Goal: Information Seeking & Learning: Check status

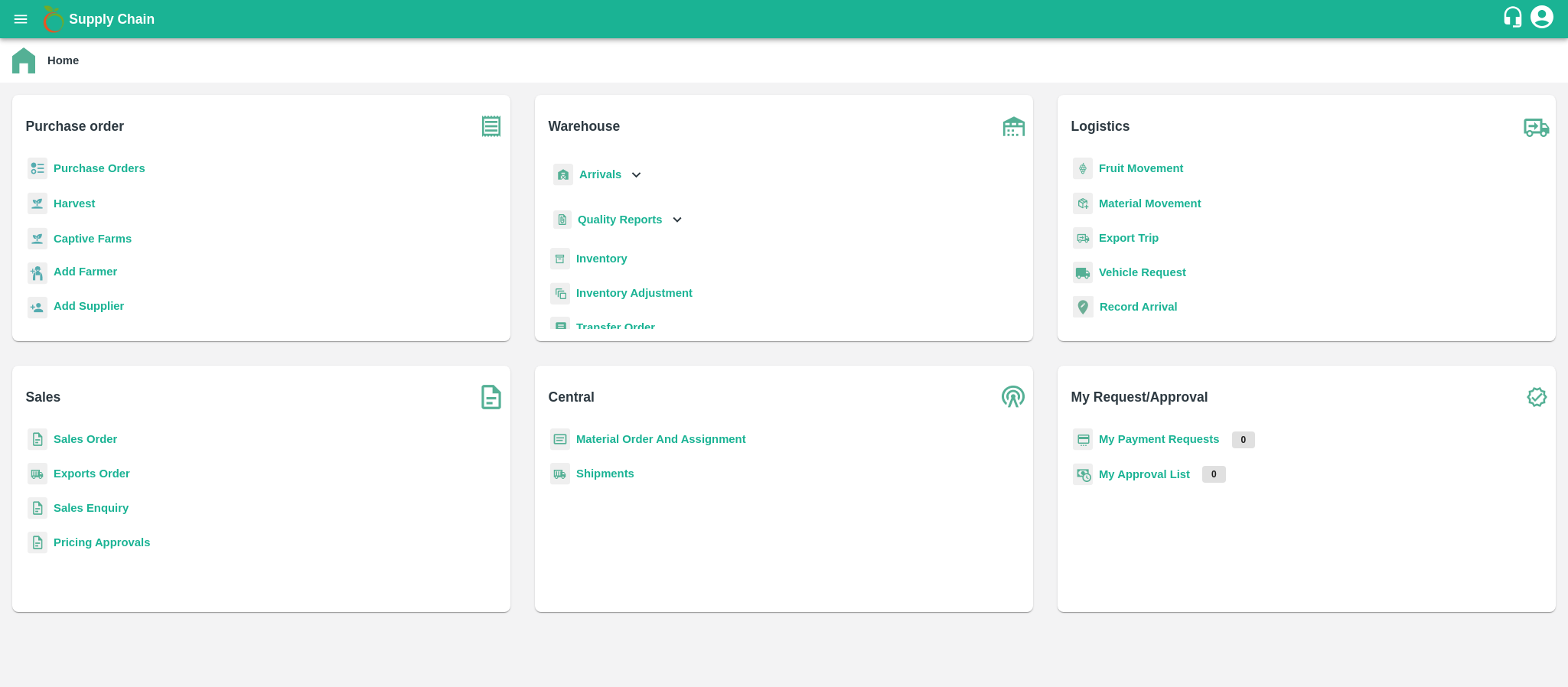
click at [105, 166] on b "Purchase Orders" at bounding box center [100, 169] width 92 height 12
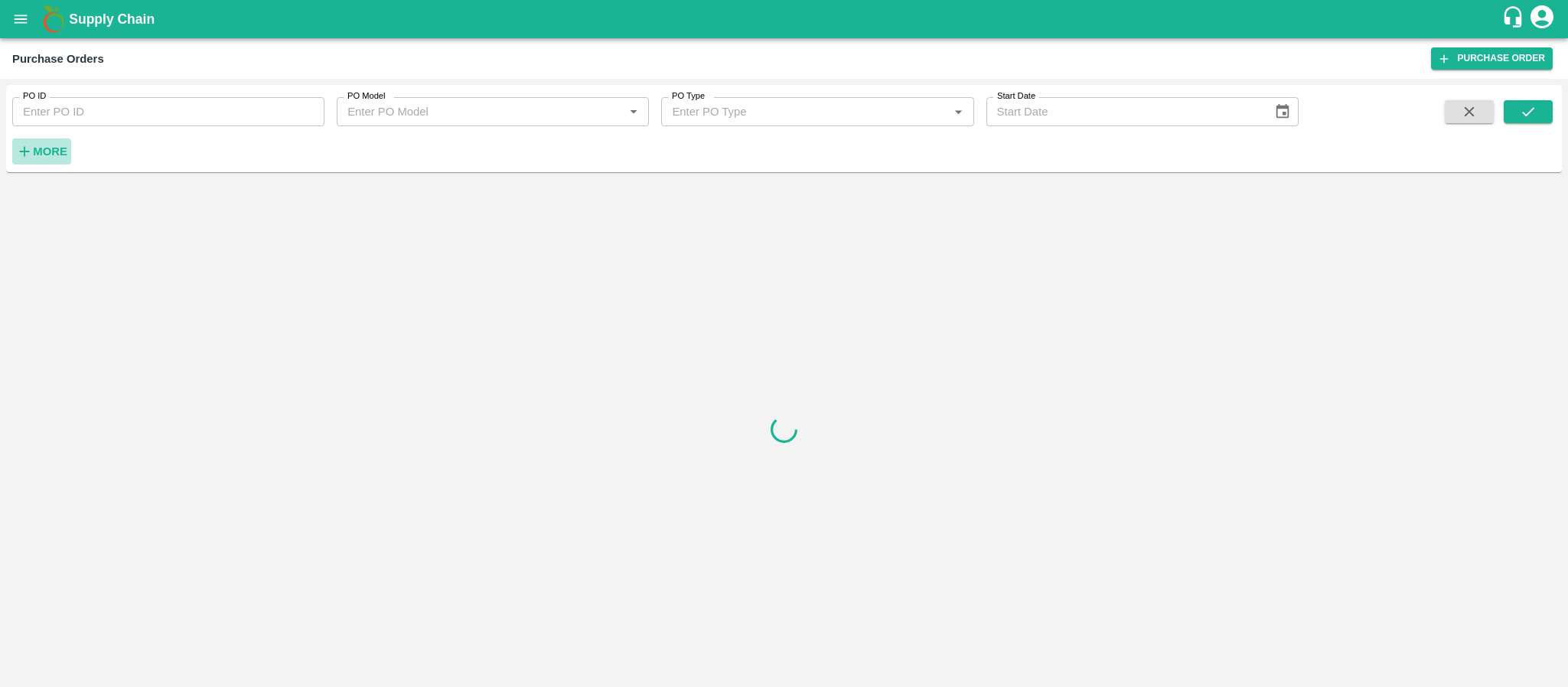
click at [52, 150] on strong "More" at bounding box center [50, 151] width 34 height 12
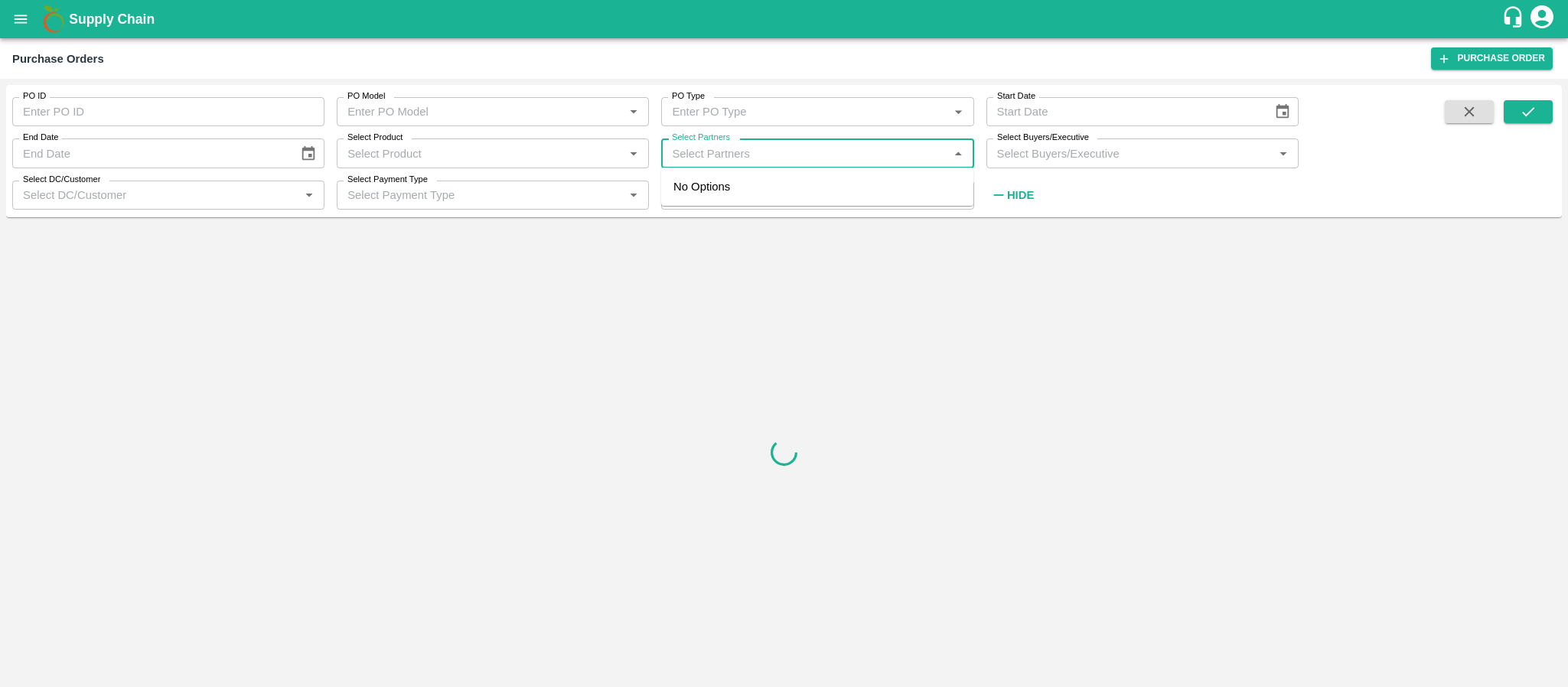
click at [768, 155] on input "Select Partners" at bounding box center [804, 152] width 278 height 20
type input "j"
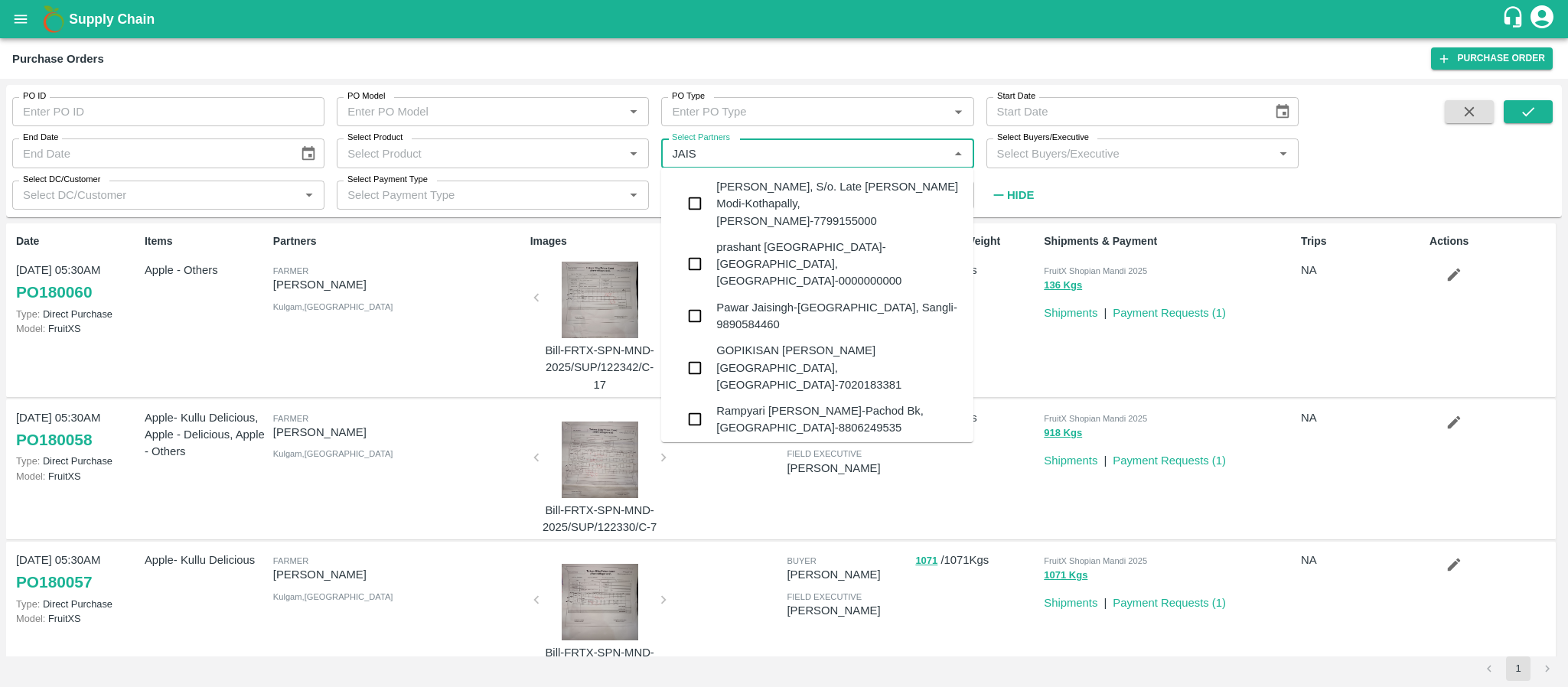
type input "JAISH"
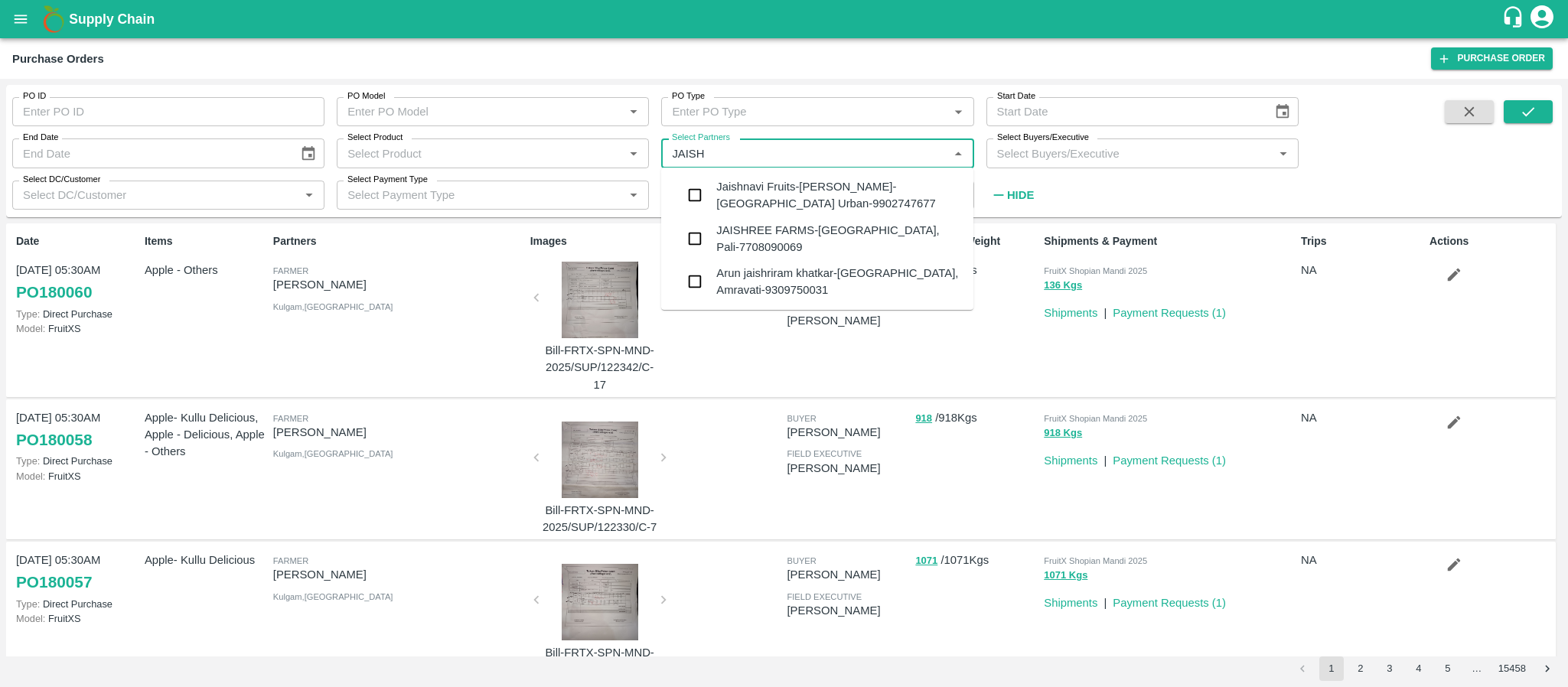
click at [756, 194] on div "Jaishnavi Fruits-[PERSON_NAME]-[GEOGRAPHIC_DATA] Urban-9902747677" at bounding box center [839, 195] width 245 height 34
click at [831, 156] on input "Select Partners" at bounding box center [804, 152] width 278 height 20
click at [814, 193] on ul "Jaishnavi Fruits-Siddesh Gowda-Hosur Road , Bangalore Urban-9902747677 JAISHREE…" at bounding box center [818, 238] width 312 height 130
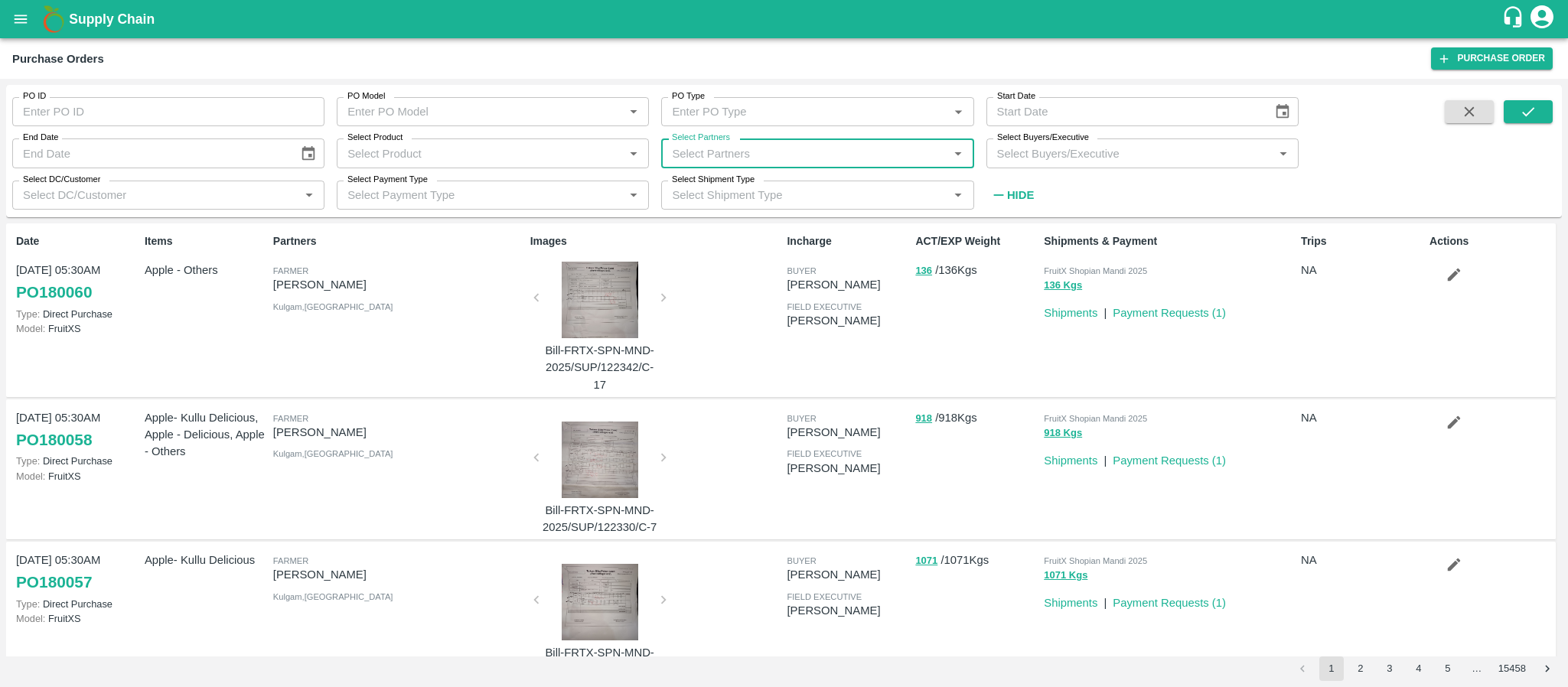
click at [742, 151] on input "Select Partners" at bounding box center [804, 152] width 278 height 20
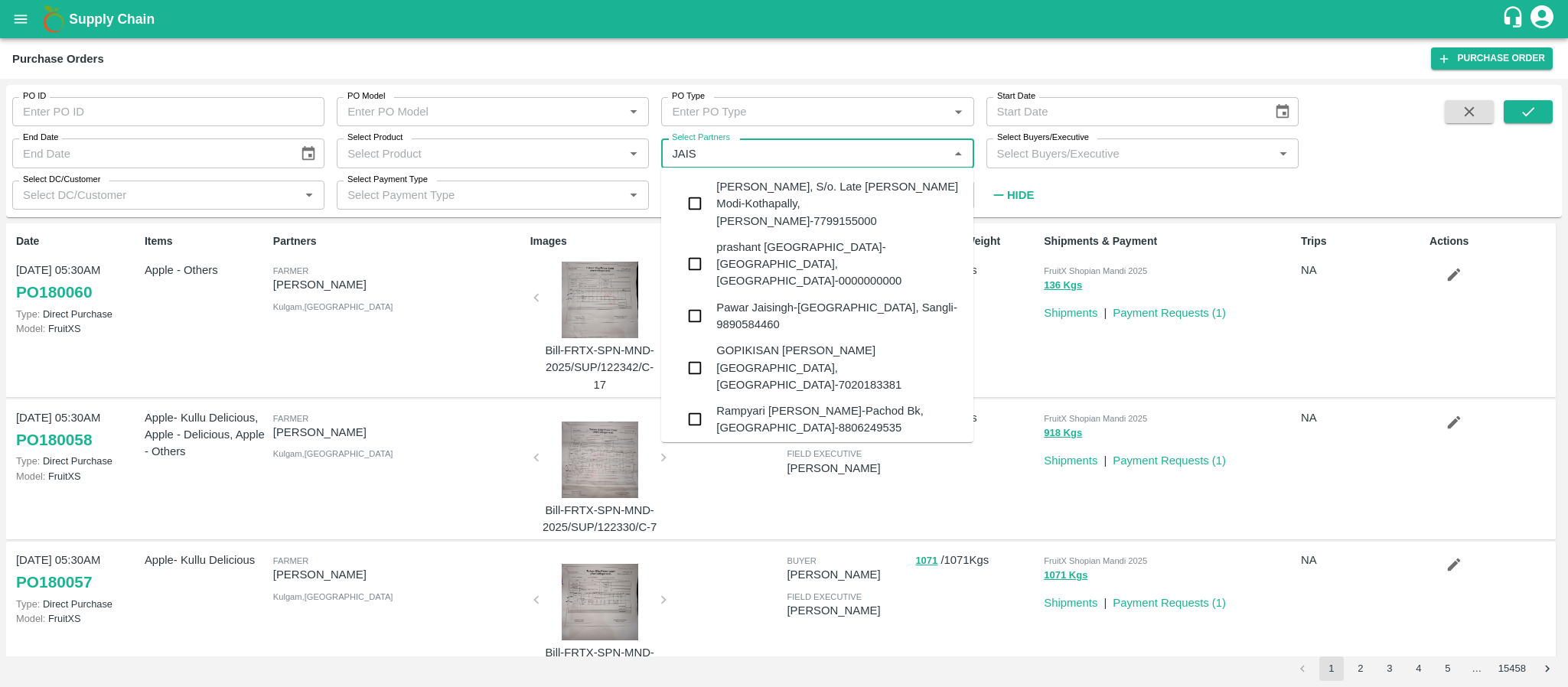
type input "JAISH"
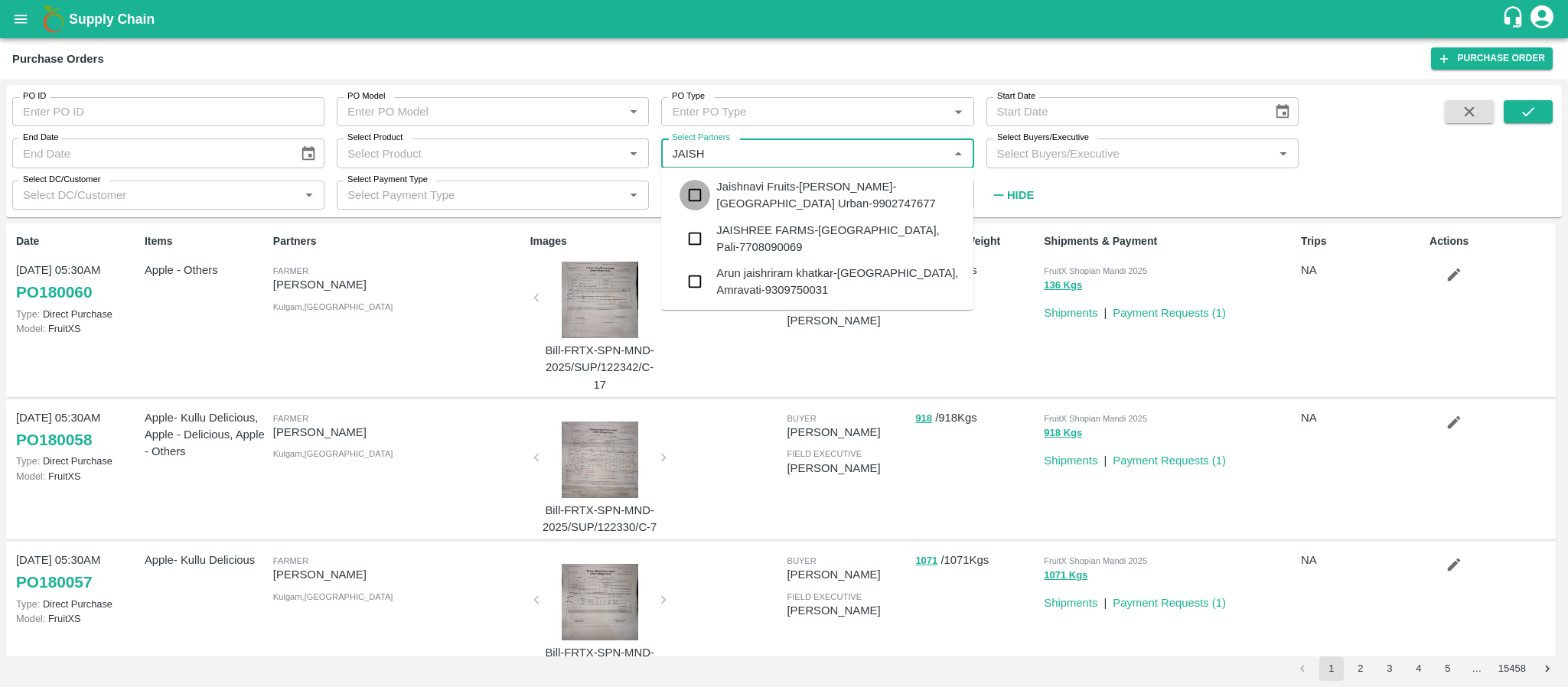
click at [697, 193] on input "checkbox" at bounding box center [694, 194] width 30 height 30
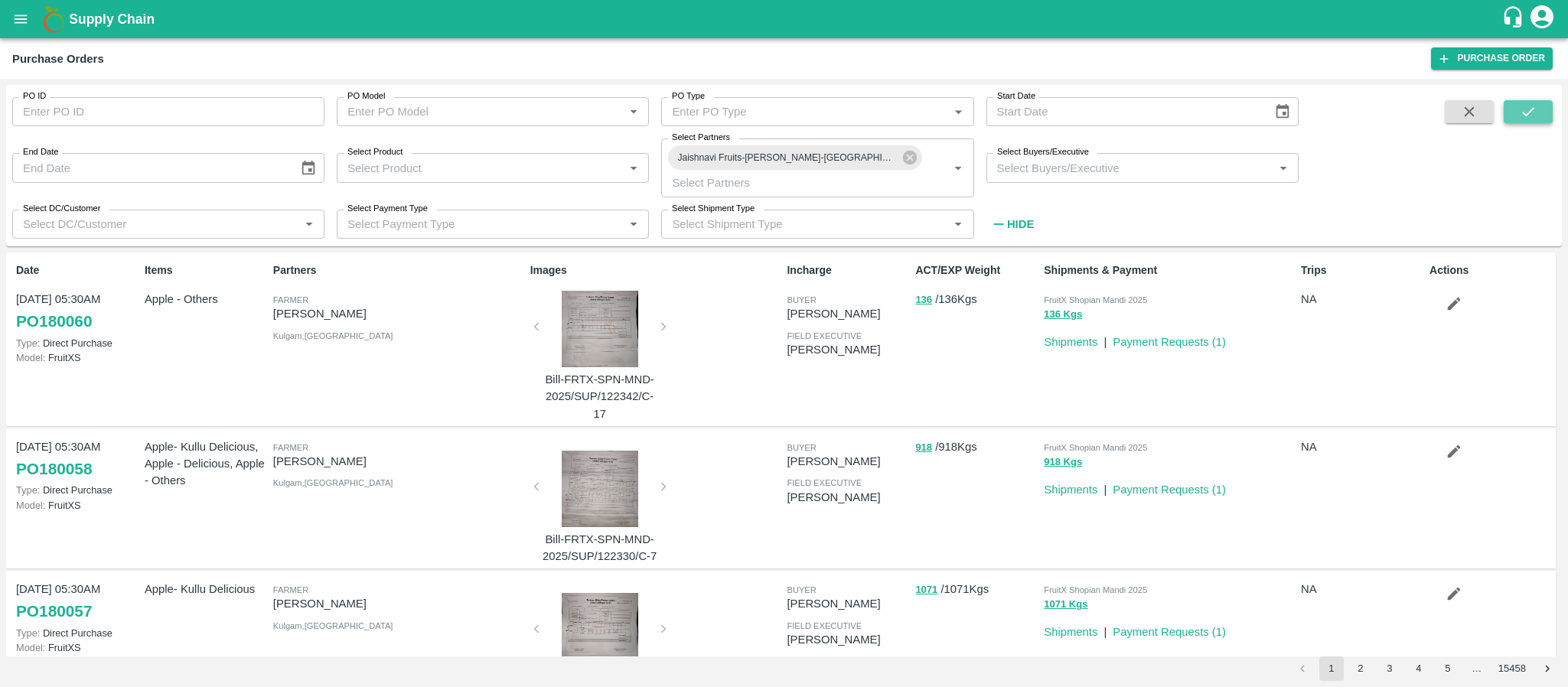
click at [1530, 118] on icon "submit" at bounding box center [1528, 112] width 17 height 17
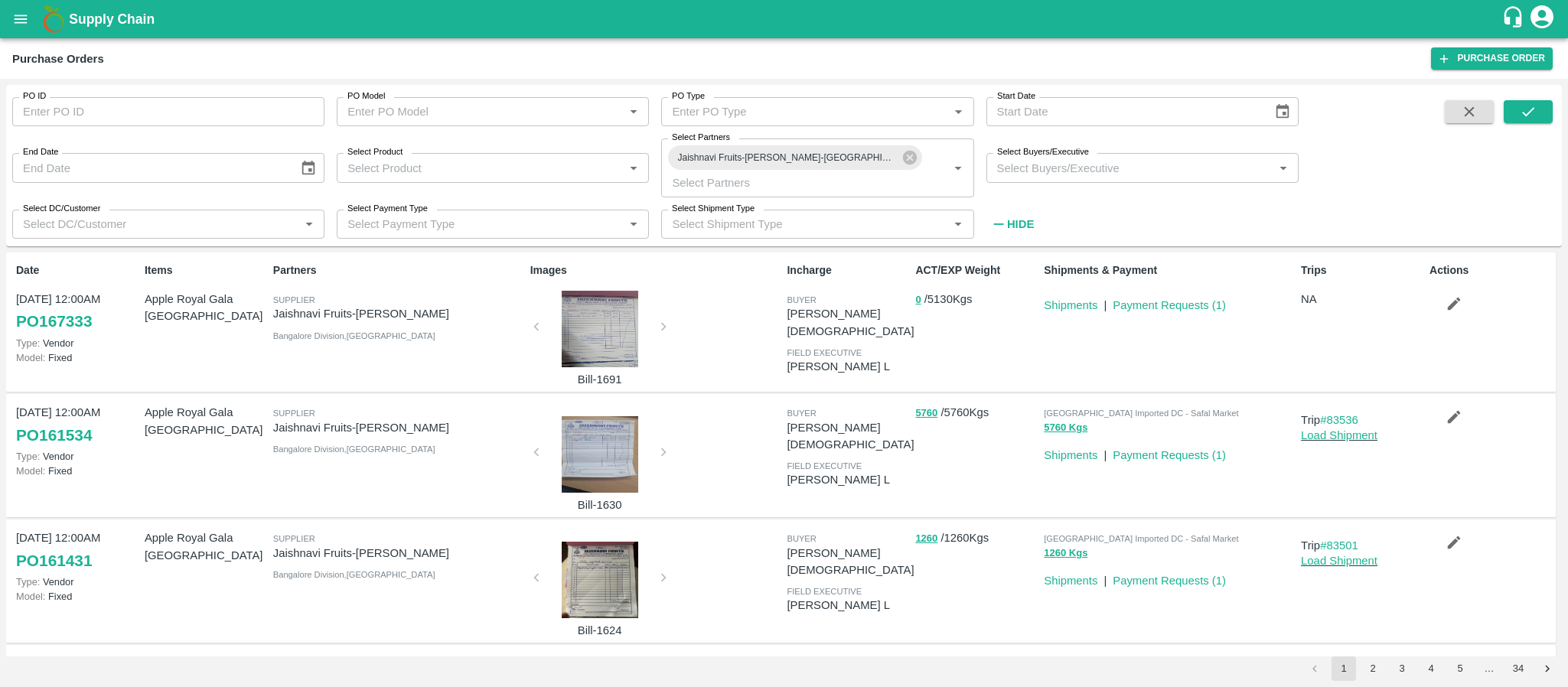
click at [599, 322] on div at bounding box center [600, 329] width 115 height 77
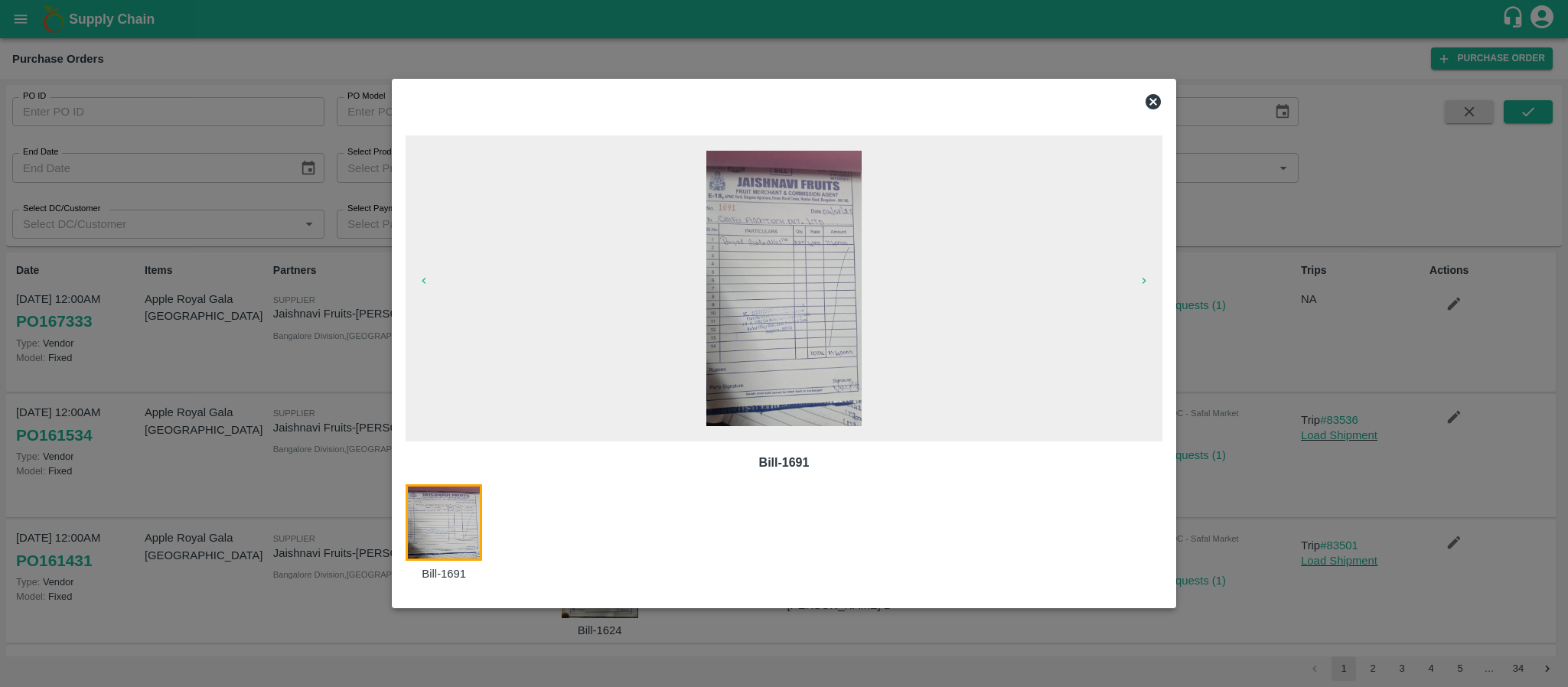
click at [1156, 97] on icon at bounding box center [1153, 102] width 16 height 16
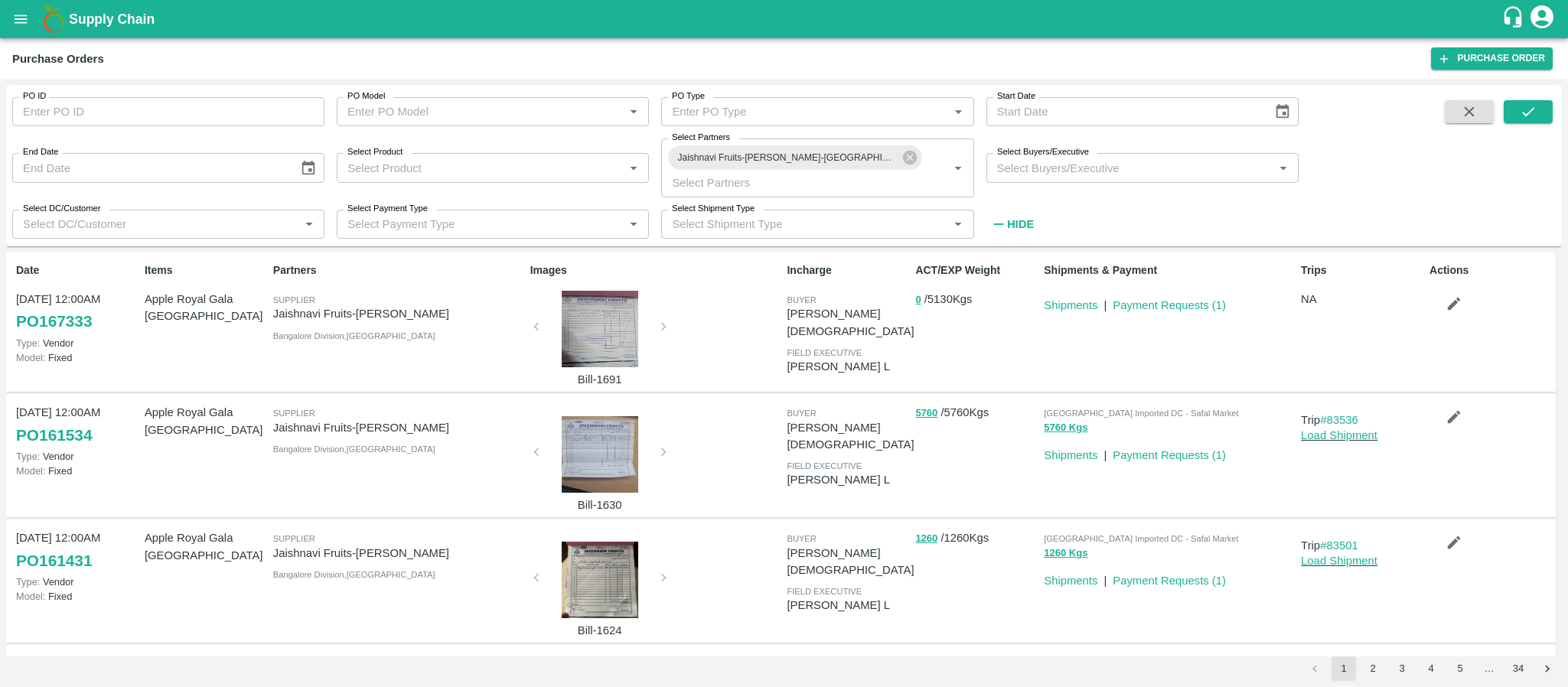
click at [599, 462] on div at bounding box center [600, 454] width 115 height 77
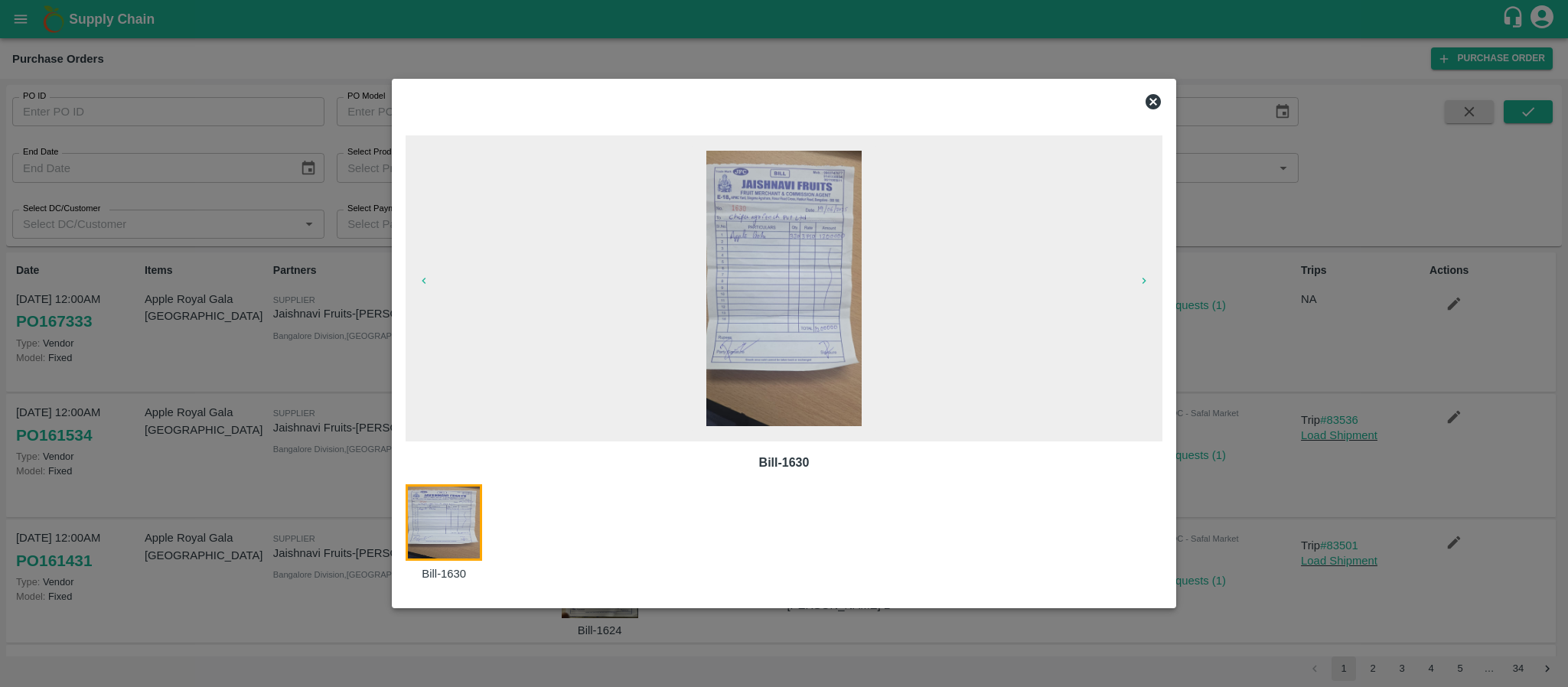
click at [1156, 103] on icon at bounding box center [1153, 102] width 19 height 19
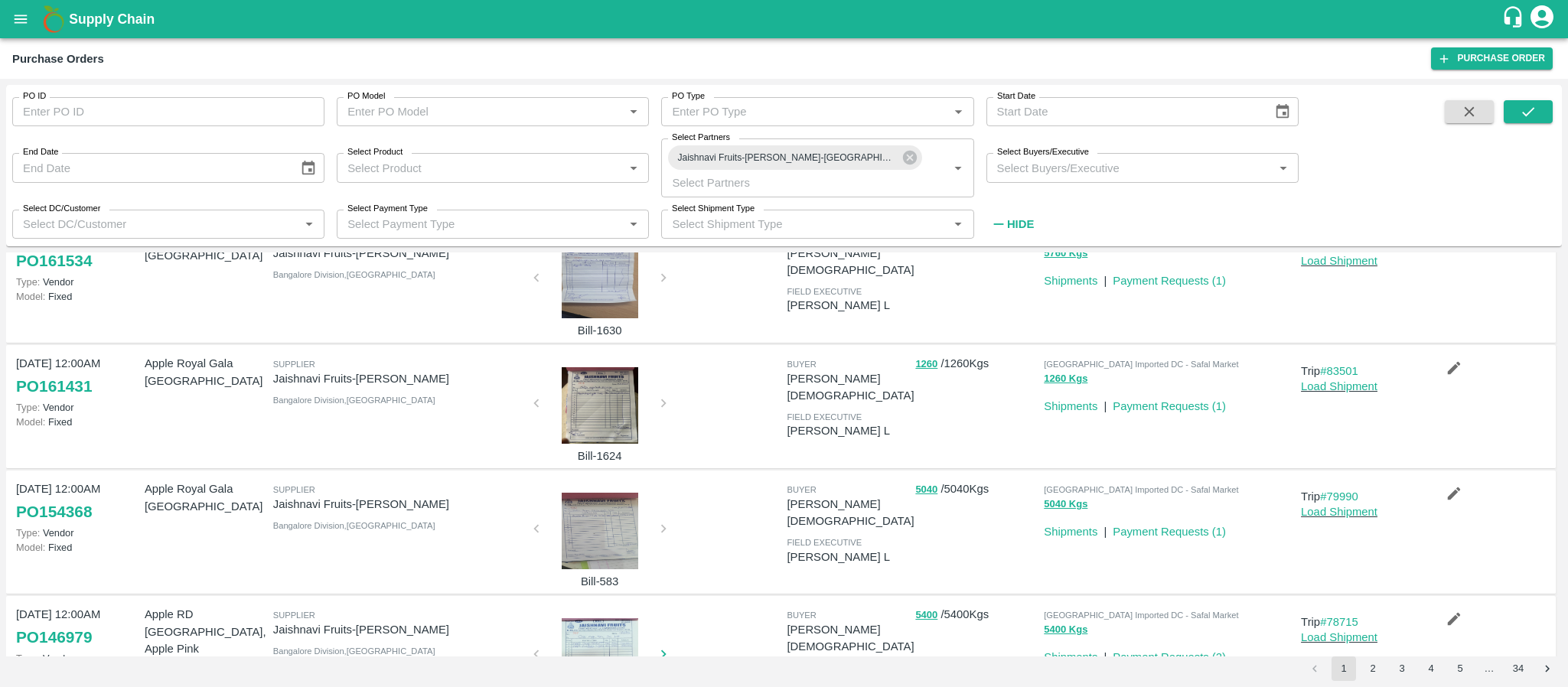
scroll to position [176, 0]
click at [577, 416] on div at bounding box center [600, 403] width 115 height 77
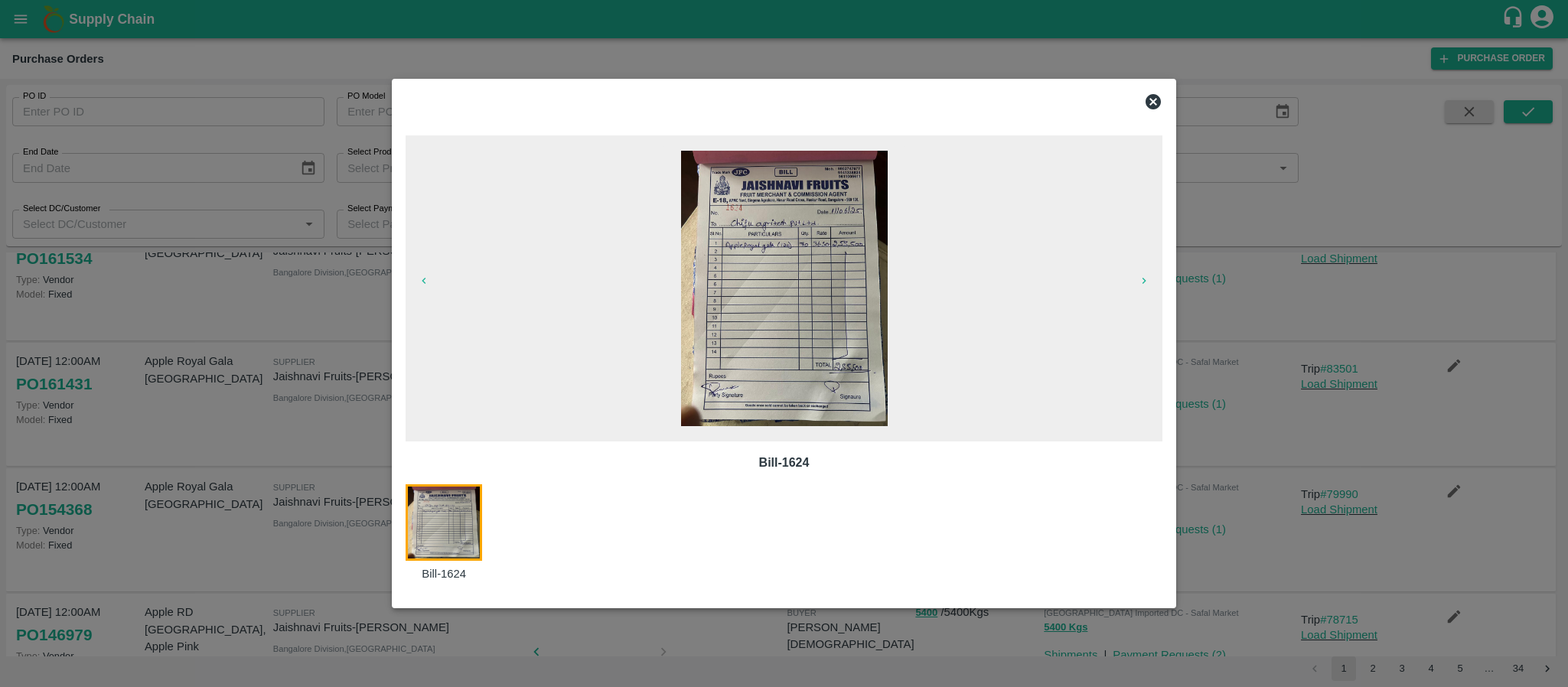
click at [1155, 101] on icon at bounding box center [1153, 102] width 19 height 19
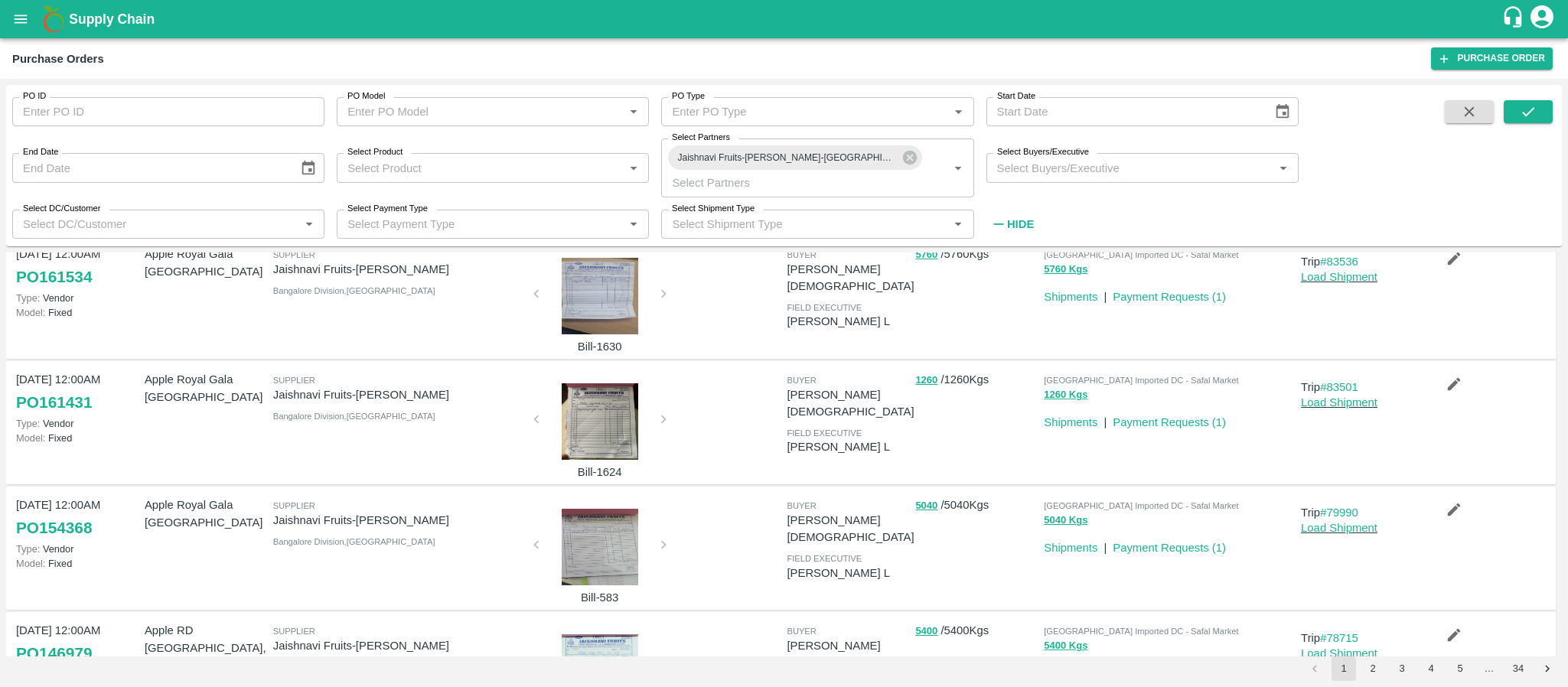
scroll to position [159, 0]
click at [600, 528] on div at bounding box center [600, 546] width 115 height 77
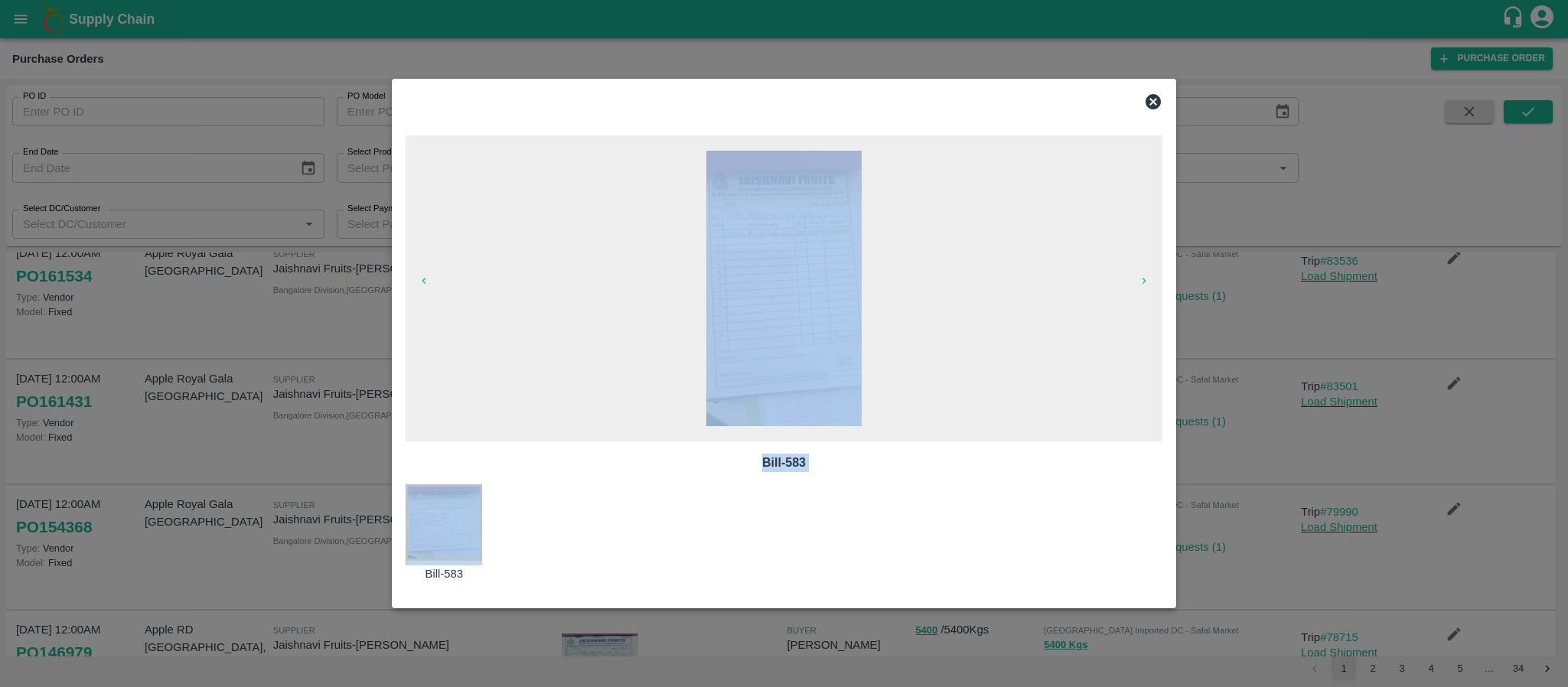
drag, startPoint x: 600, startPoint y: 528, endPoint x: 928, endPoint y: 312, distance: 392.7
click at [928, 312] on div "Bill-583 Bill-583" at bounding box center [783, 358] width 757 height 447
click at [772, 351] on img at bounding box center [783, 288] width 155 height 276
click at [1153, 94] on icon at bounding box center [1153, 102] width 16 height 16
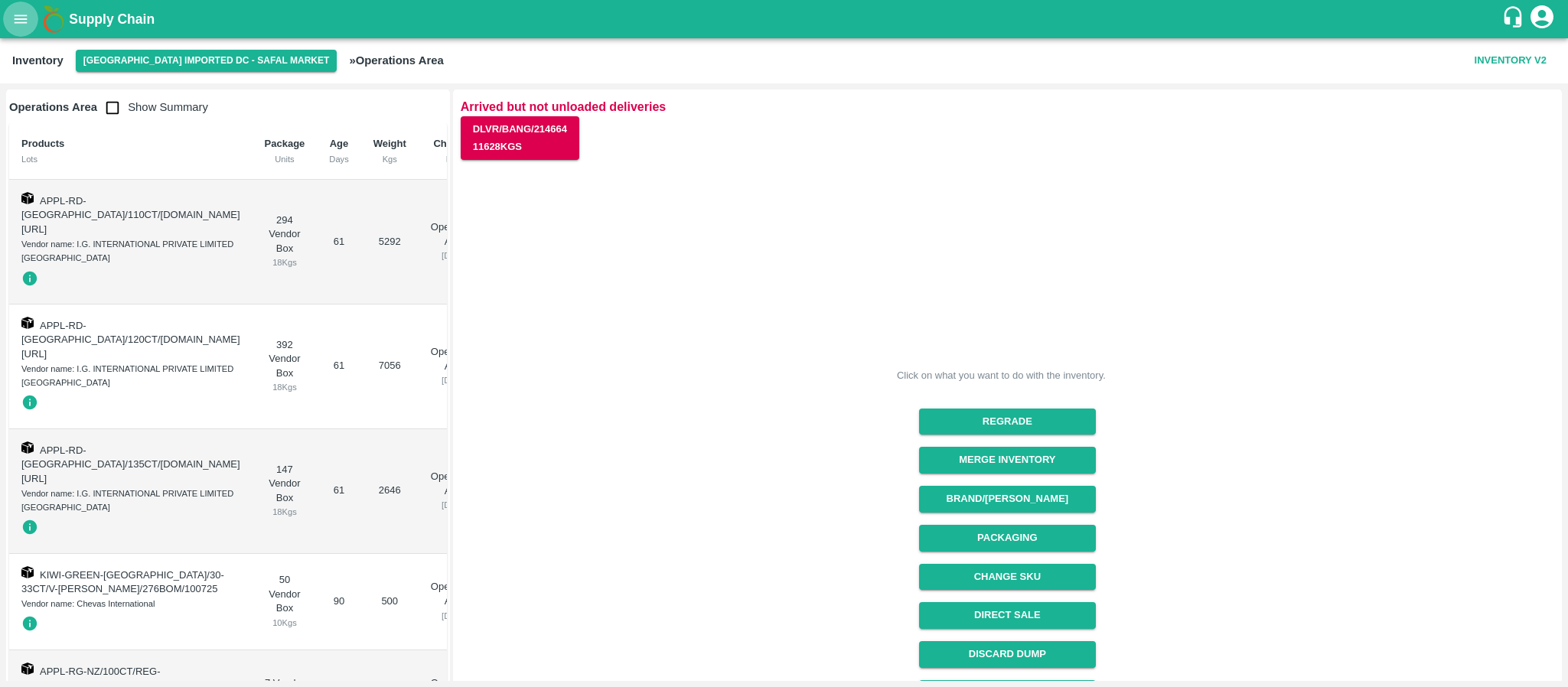
click at [7, 21] on button "open drawer" at bounding box center [20, 19] width 35 height 35
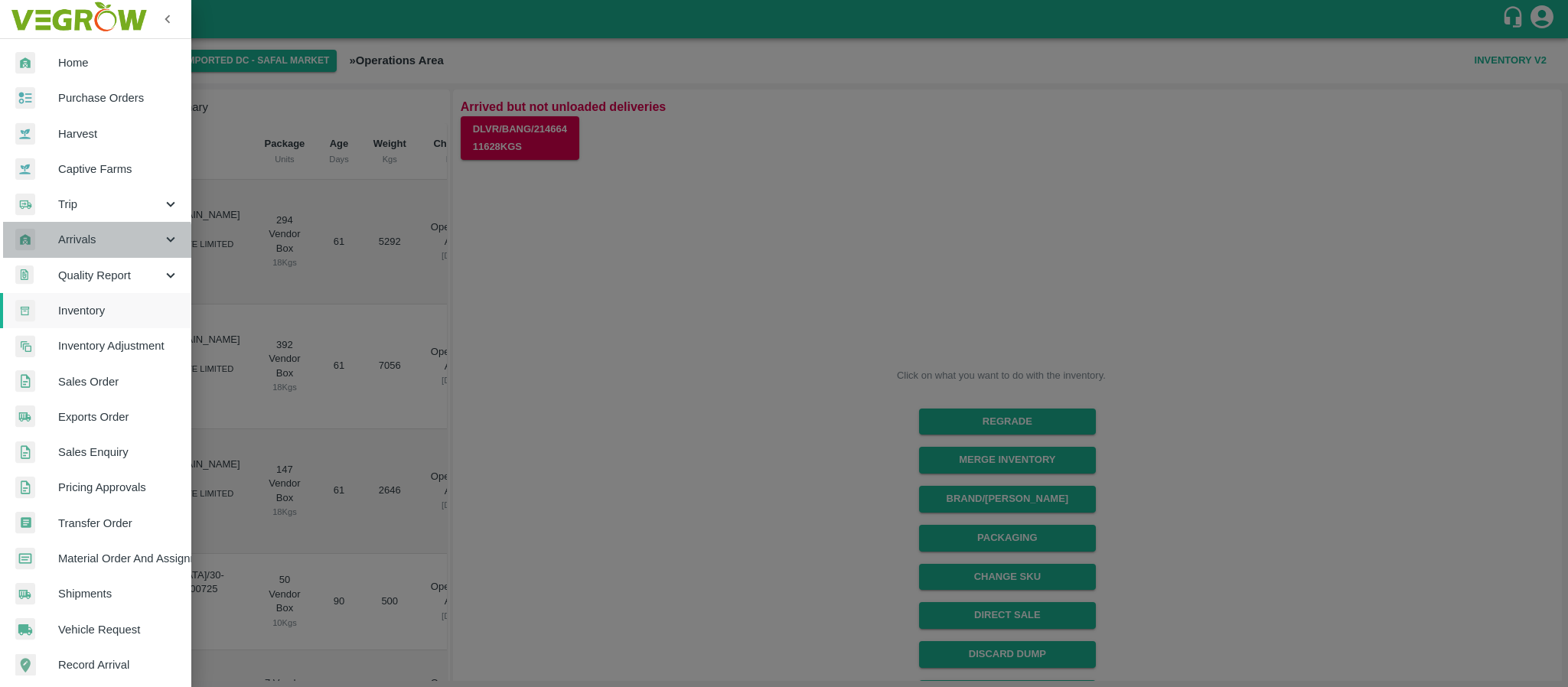
click at [91, 244] on span "Arrivals" at bounding box center [109, 240] width 104 height 17
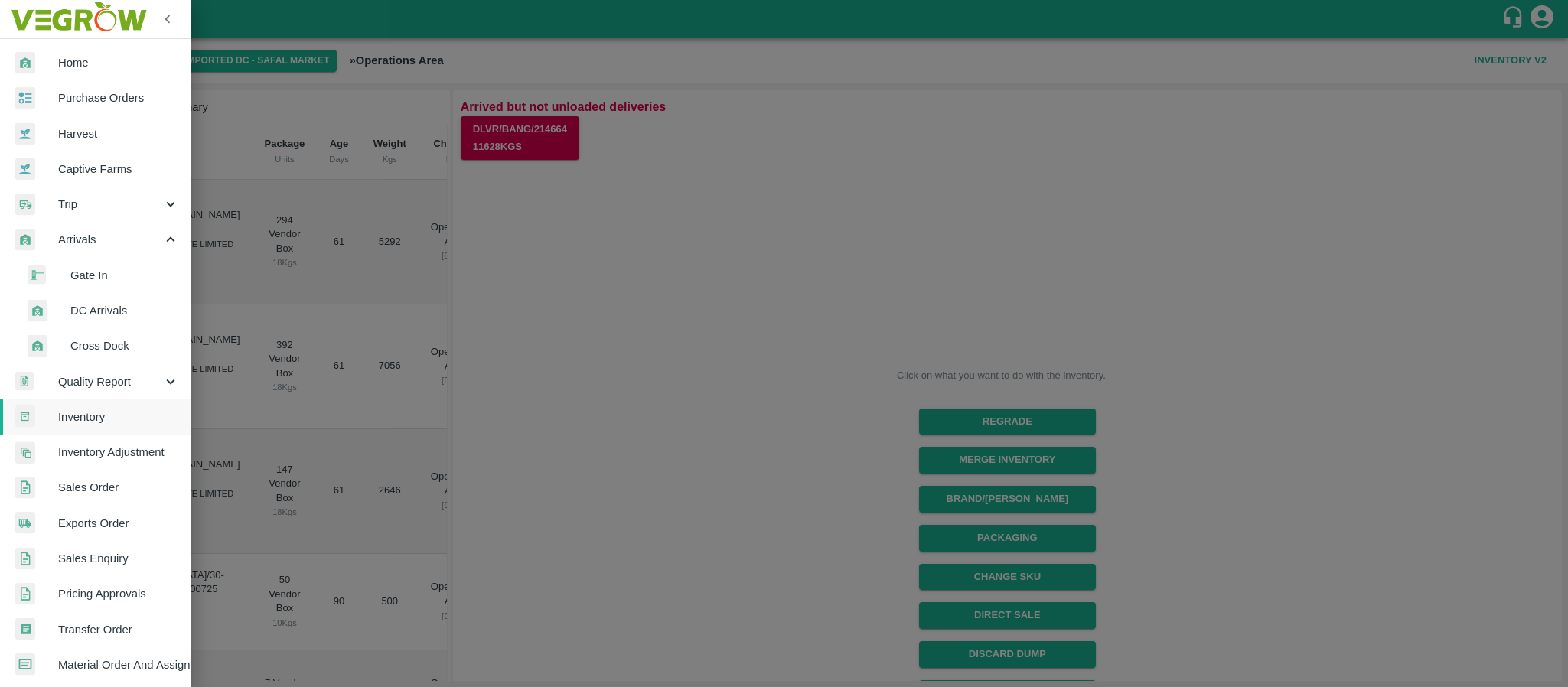
click at [103, 308] on span "DC Arrivals" at bounding box center [124, 311] width 109 height 17
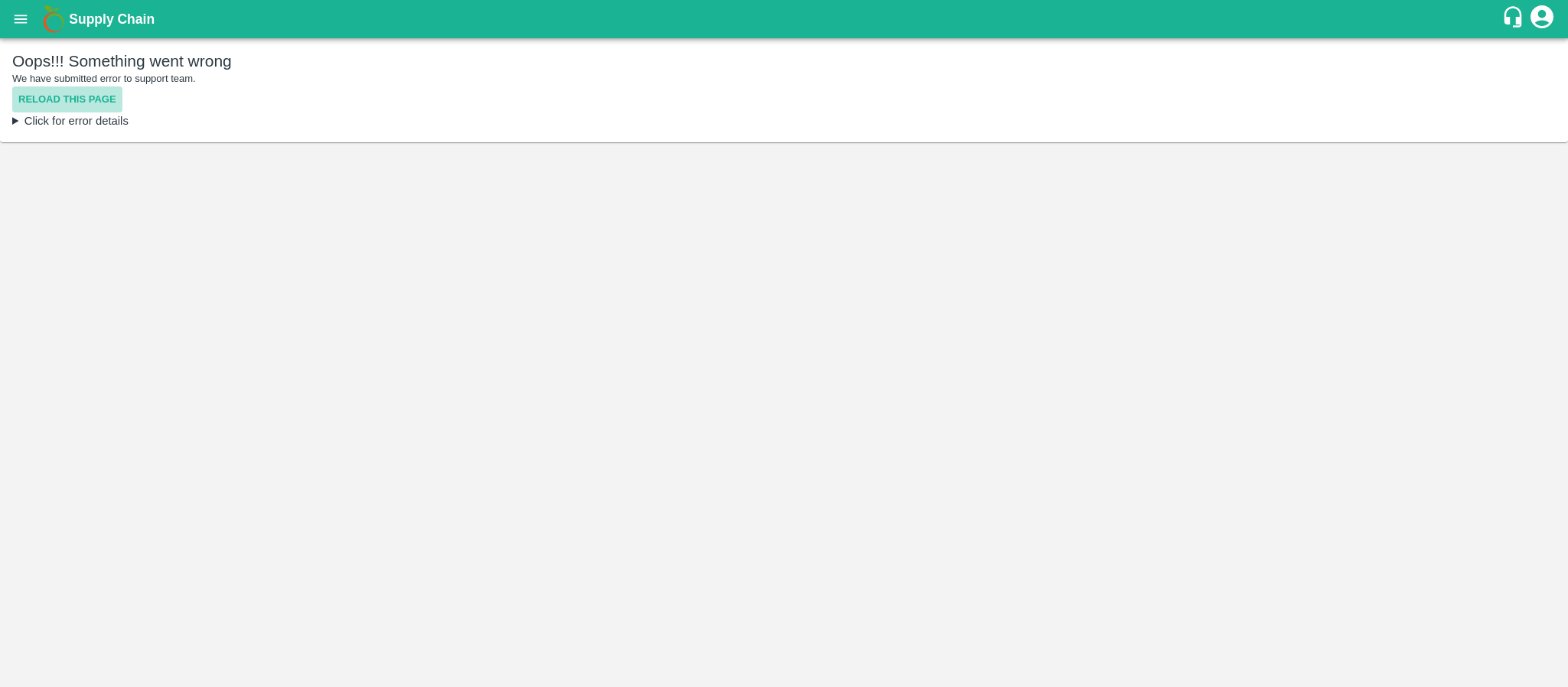
click at [85, 96] on button "Reload this page" at bounding box center [67, 100] width 110 height 27
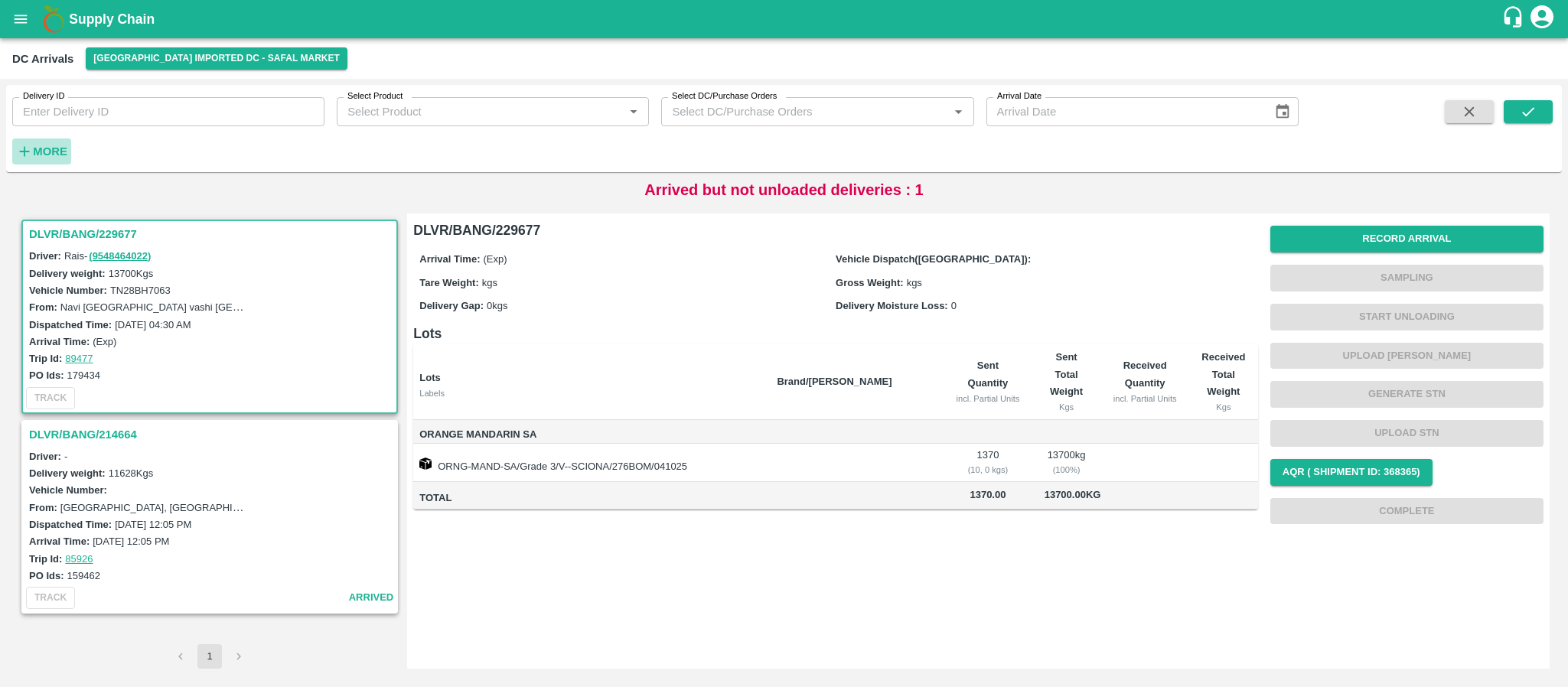
click at [46, 156] on strong "More" at bounding box center [50, 151] width 34 height 12
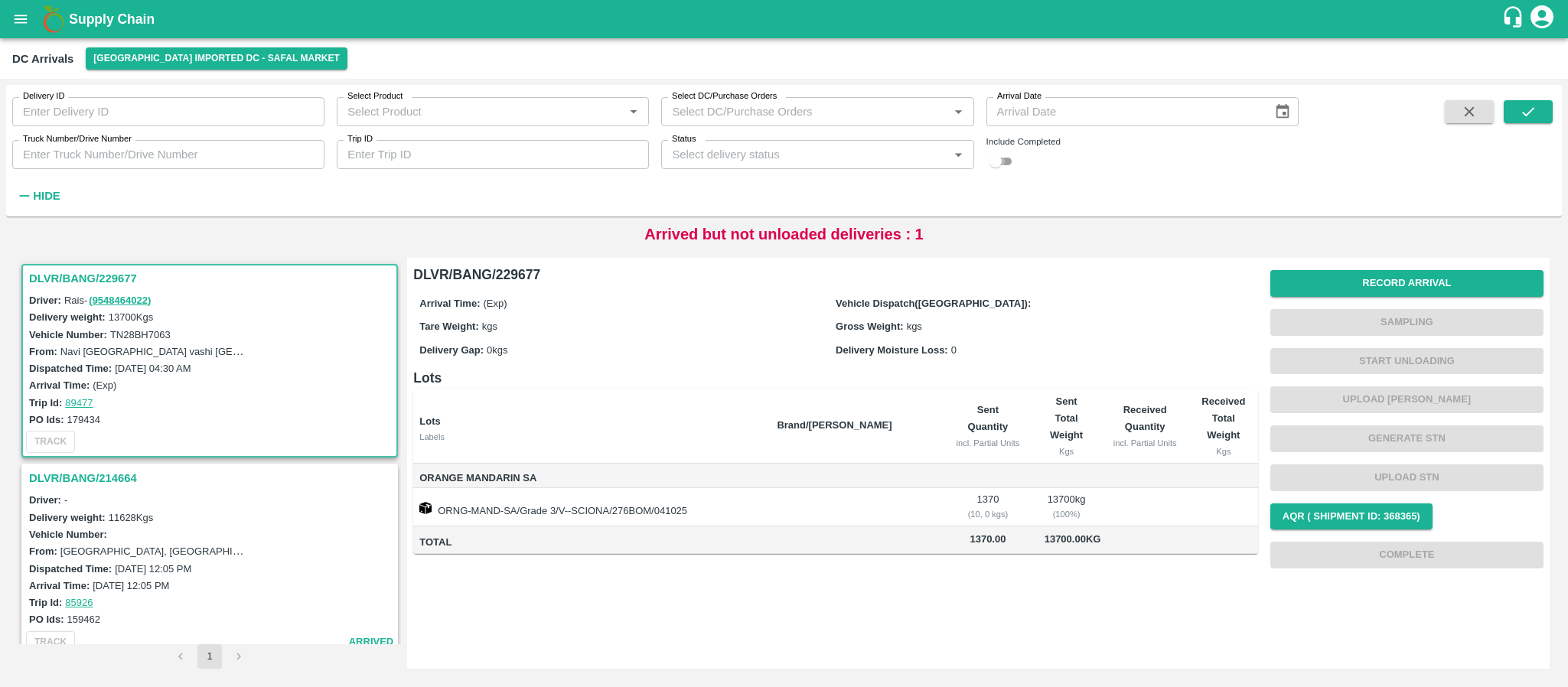
click at [1000, 163] on input "checkbox" at bounding box center [995, 162] width 55 height 19
checkbox input "true"
click at [1534, 101] on button "submit" at bounding box center [1527, 111] width 49 height 23
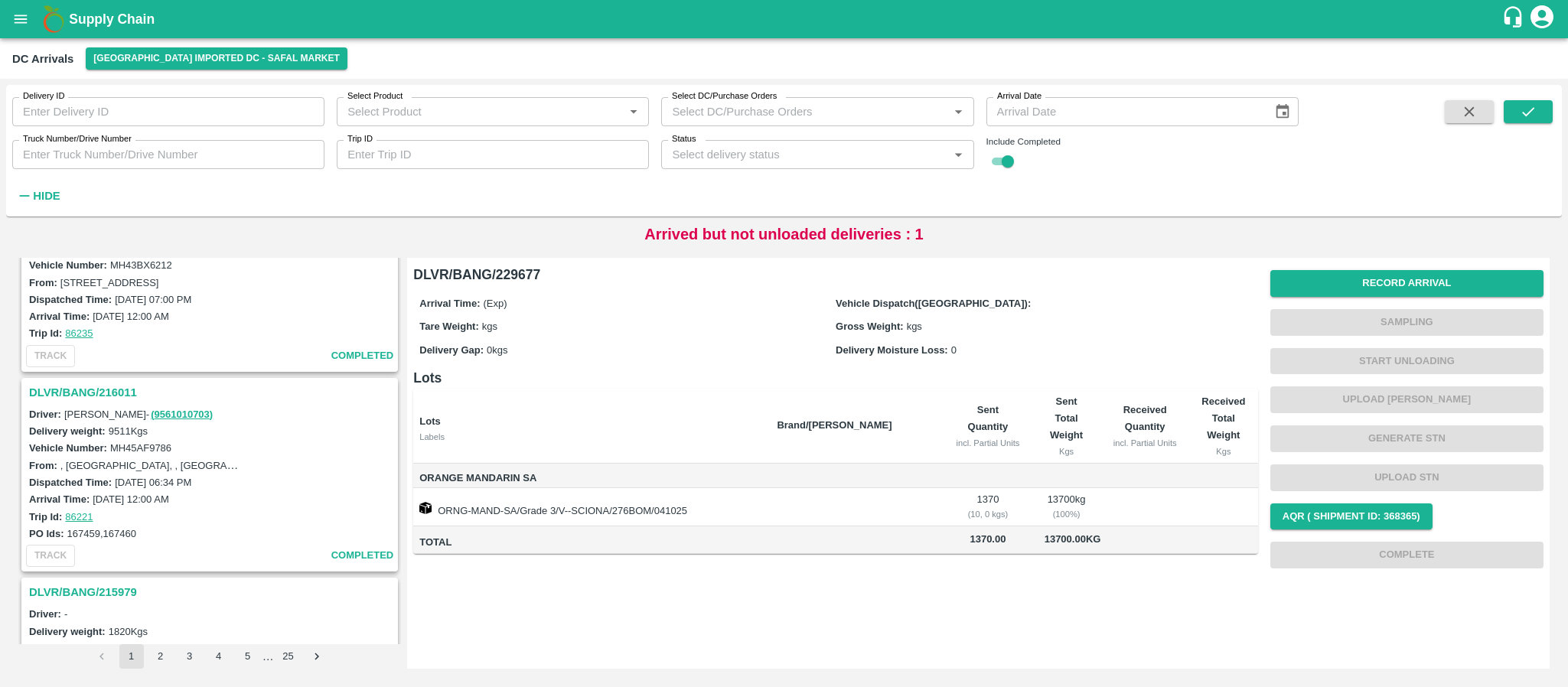
scroll to position [4434, 0]
click at [102, 384] on h3 "DLVR/BANG/216011" at bounding box center [212, 391] width 365 height 20
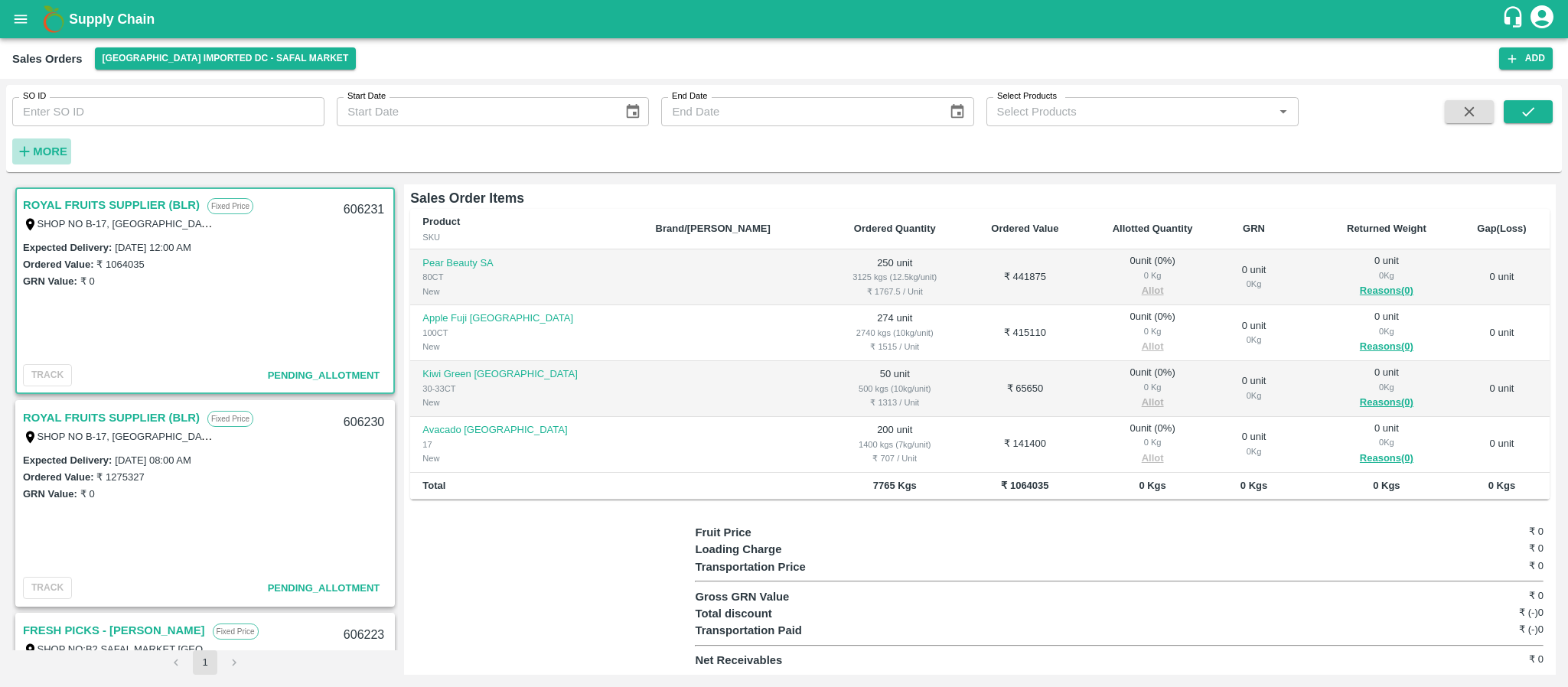
click at [44, 157] on strong "More" at bounding box center [50, 151] width 34 height 12
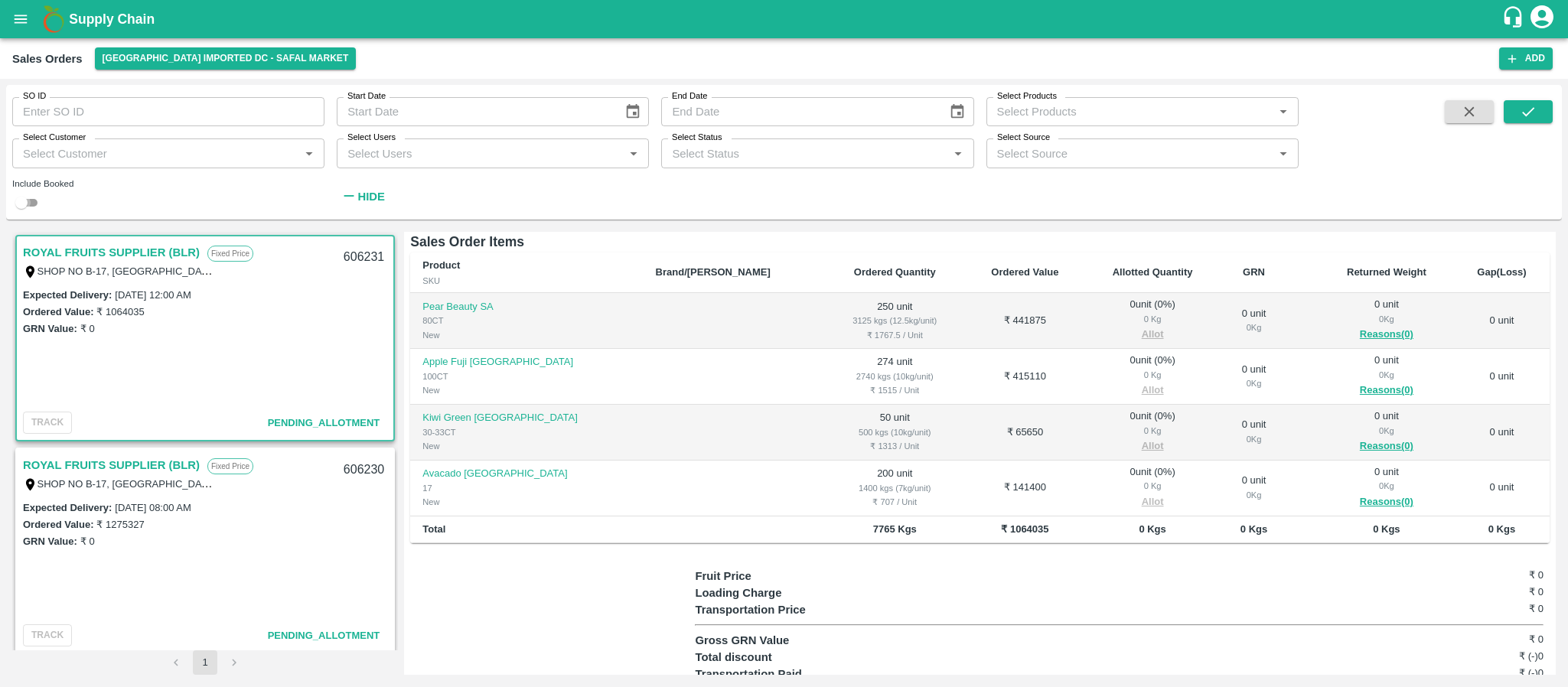
click at [28, 196] on input "checkbox" at bounding box center [21, 203] width 55 height 19
checkbox input "true"
click at [1534, 116] on icon "submit" at bounding box center [1528, 112] width 17 height 17
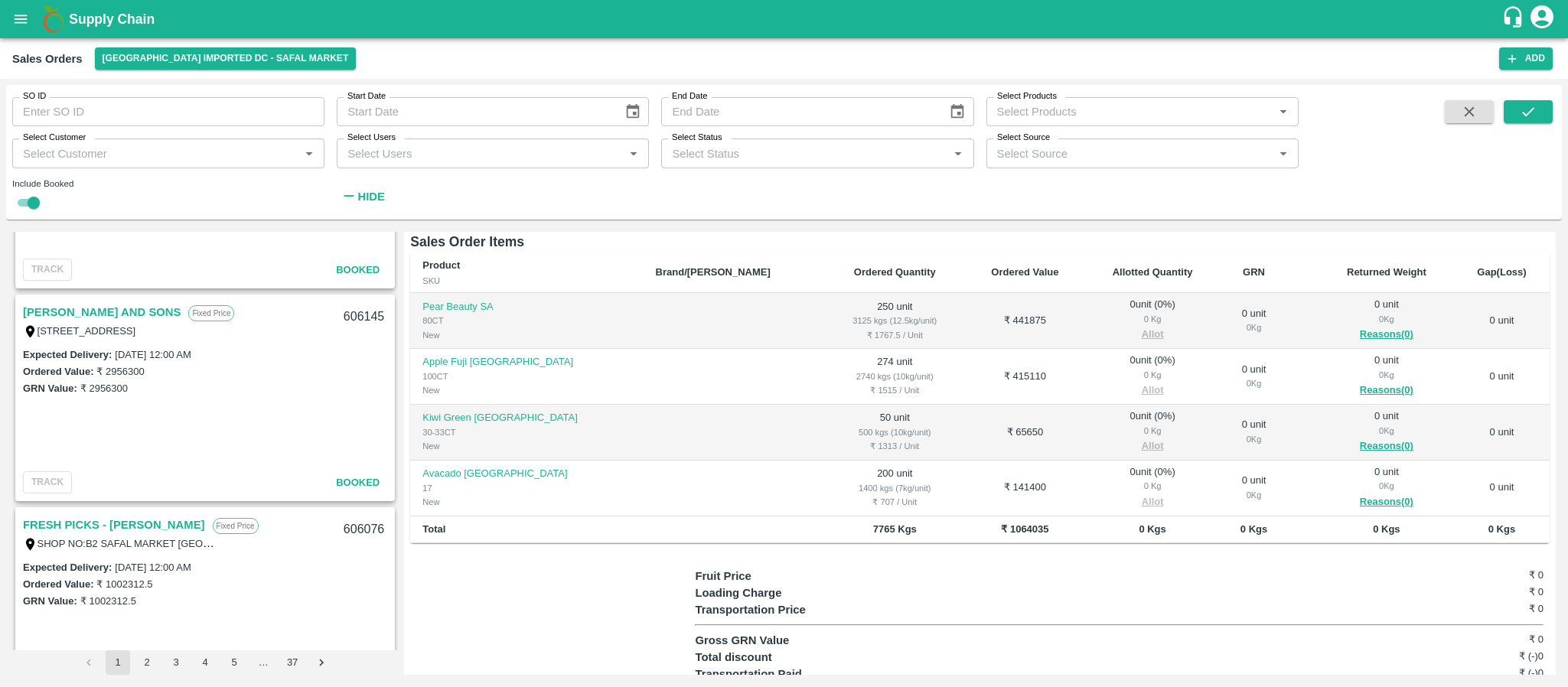
scroll to position [2919, 0]
click at [130, 308] on link "MOHAMMED SAMIULLA AND SONS" at bounding box center [102, 310] width 158 height 20
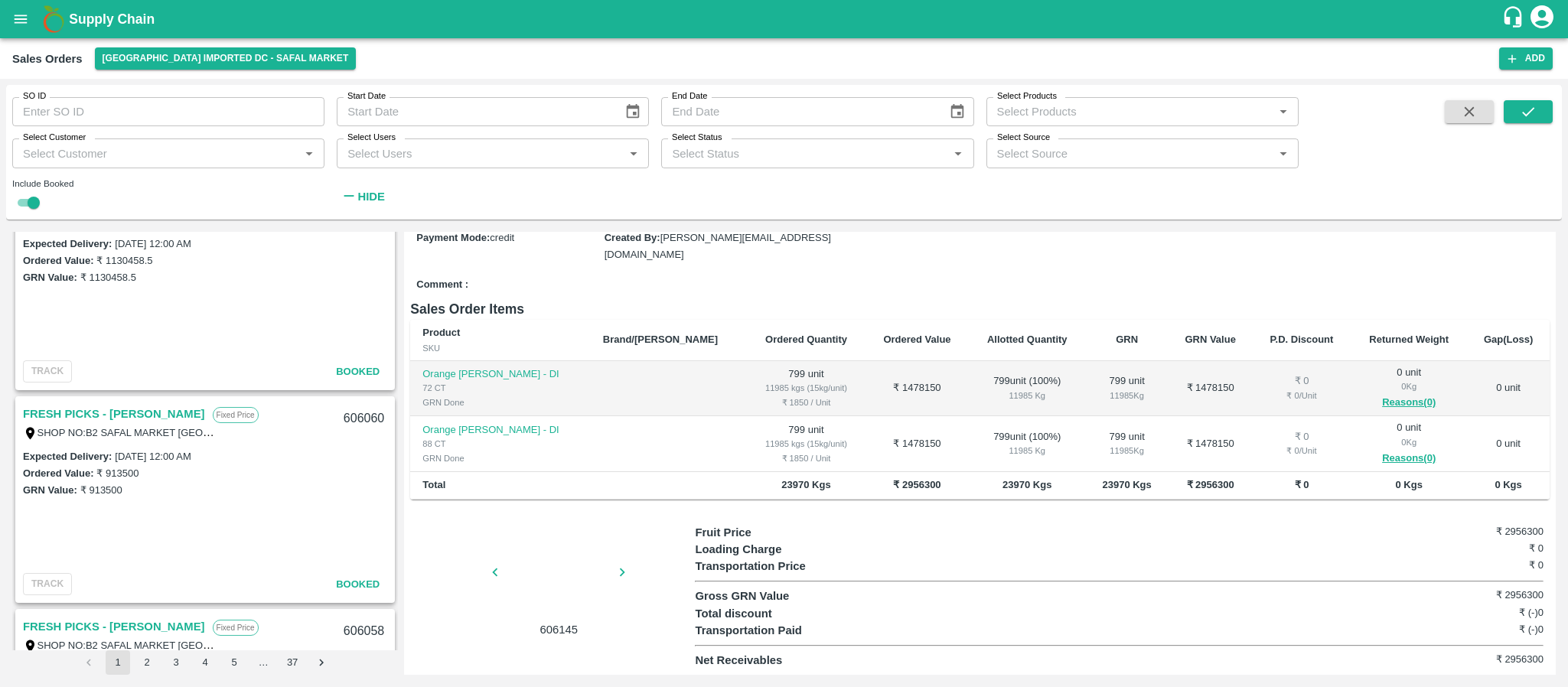
scroll to position [4897, 0]
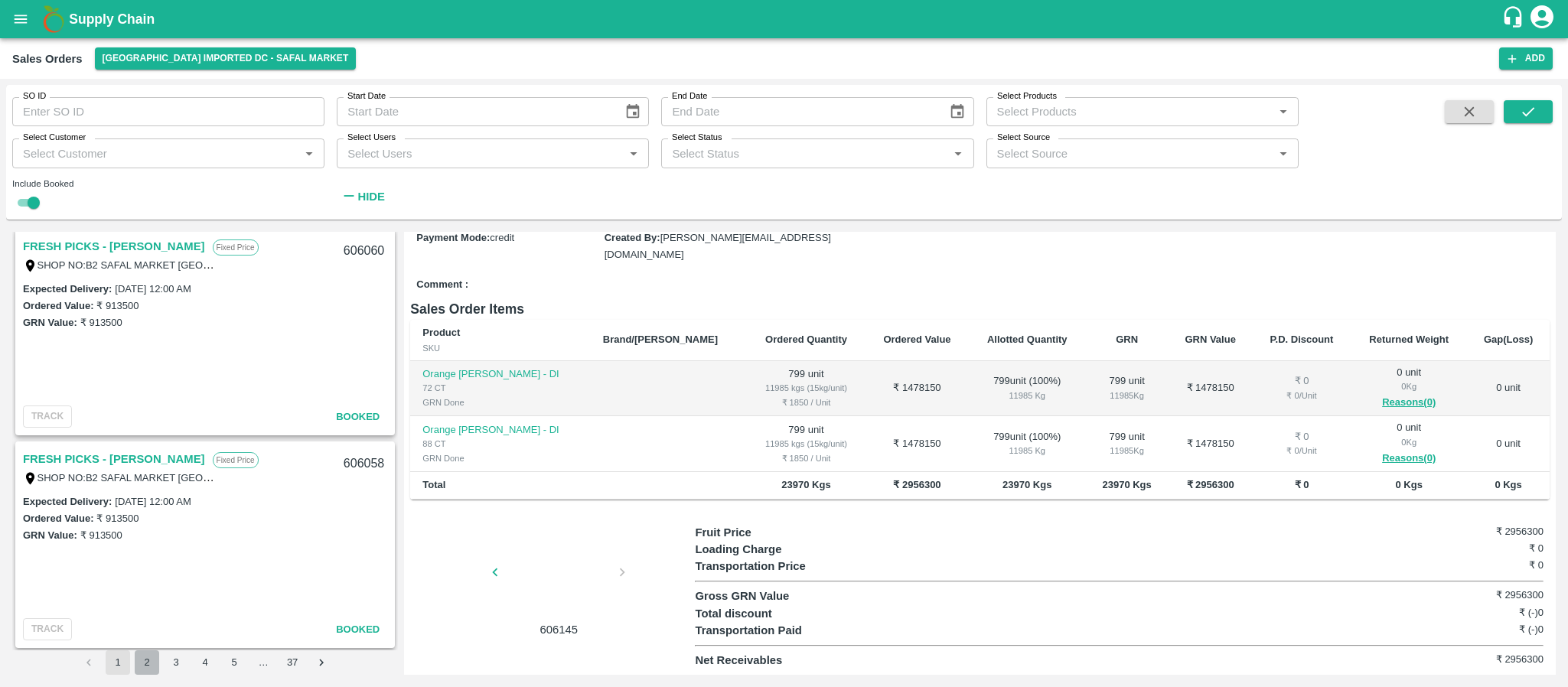
click at [142, 660] on button "2" at bounding box center [146, 662] width 24 height 24
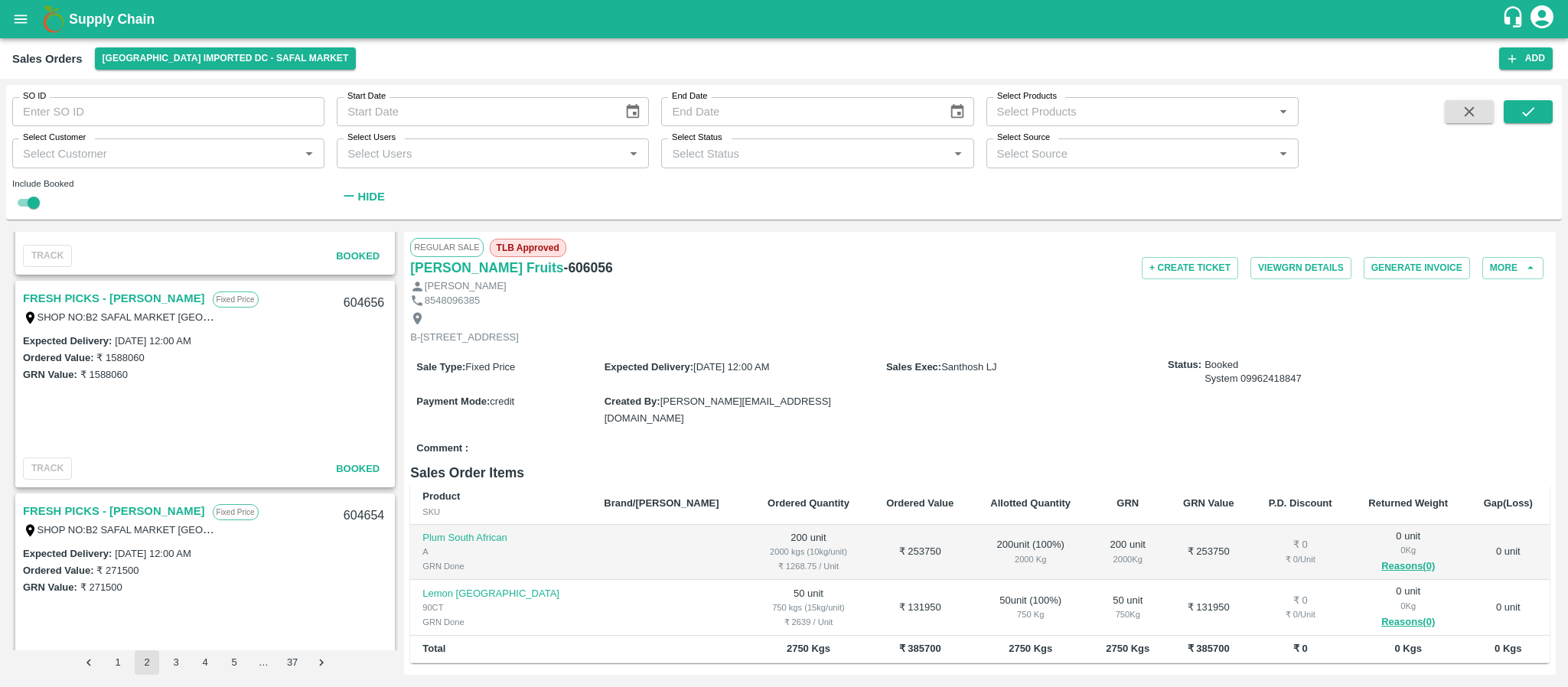
scroll to position [4897, 0]
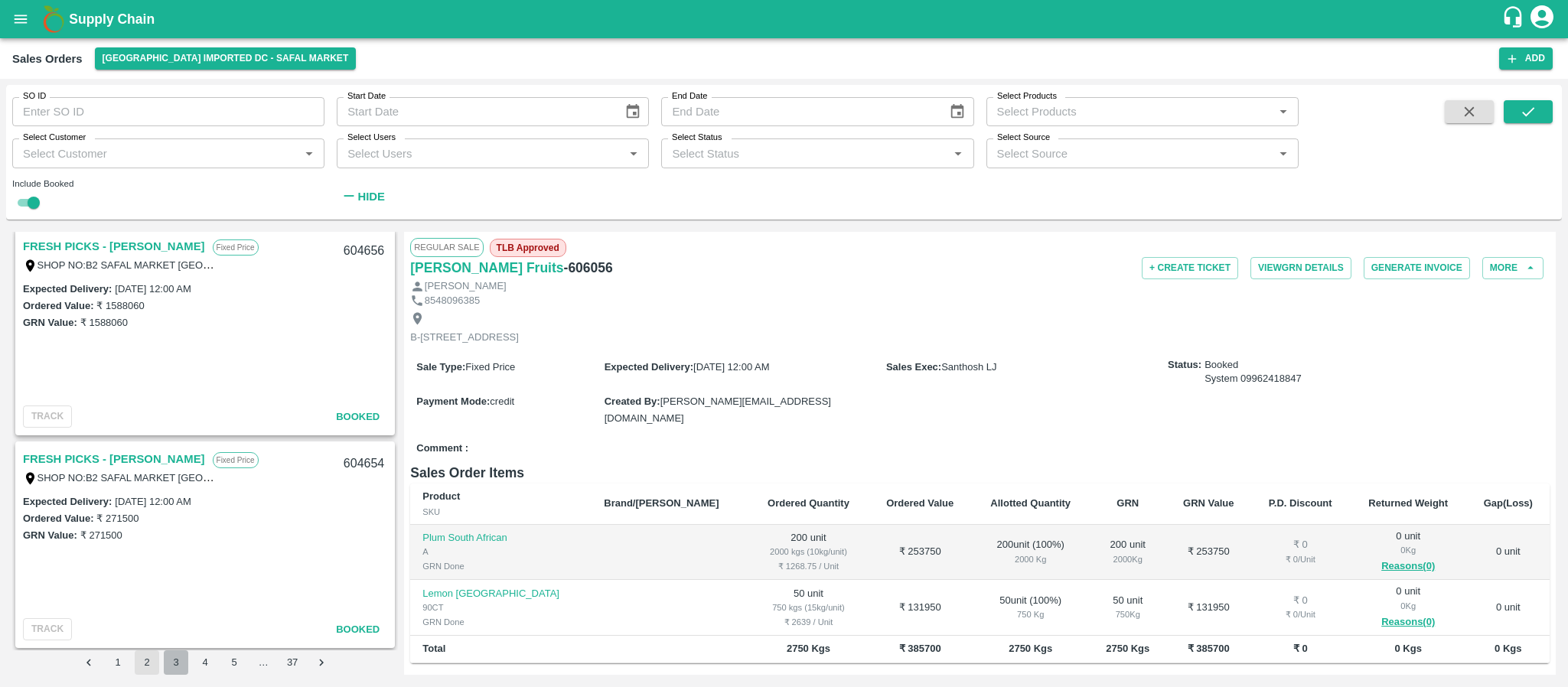
click at [170, 659] on button "3" at bounding box center [176, 662] width 24 height 24
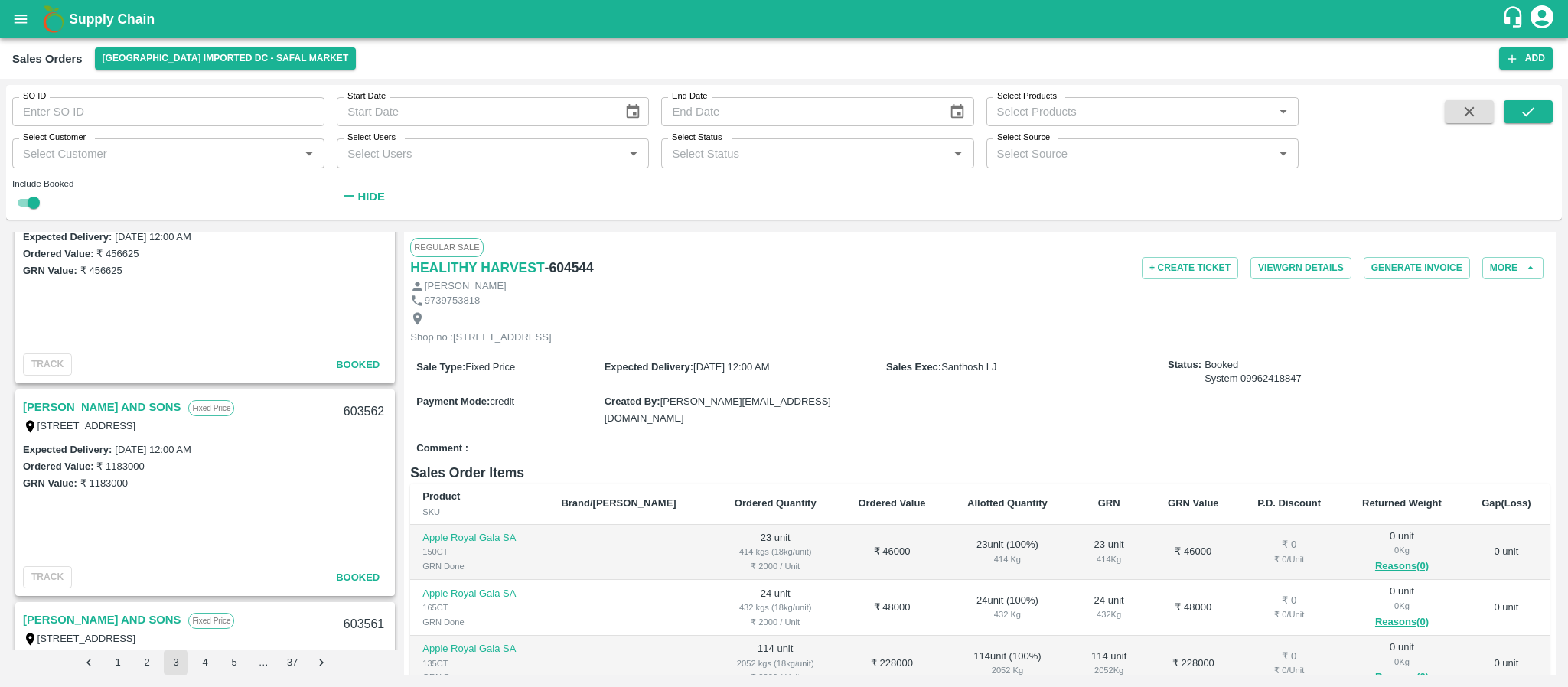
scroll to position [1237, 0]
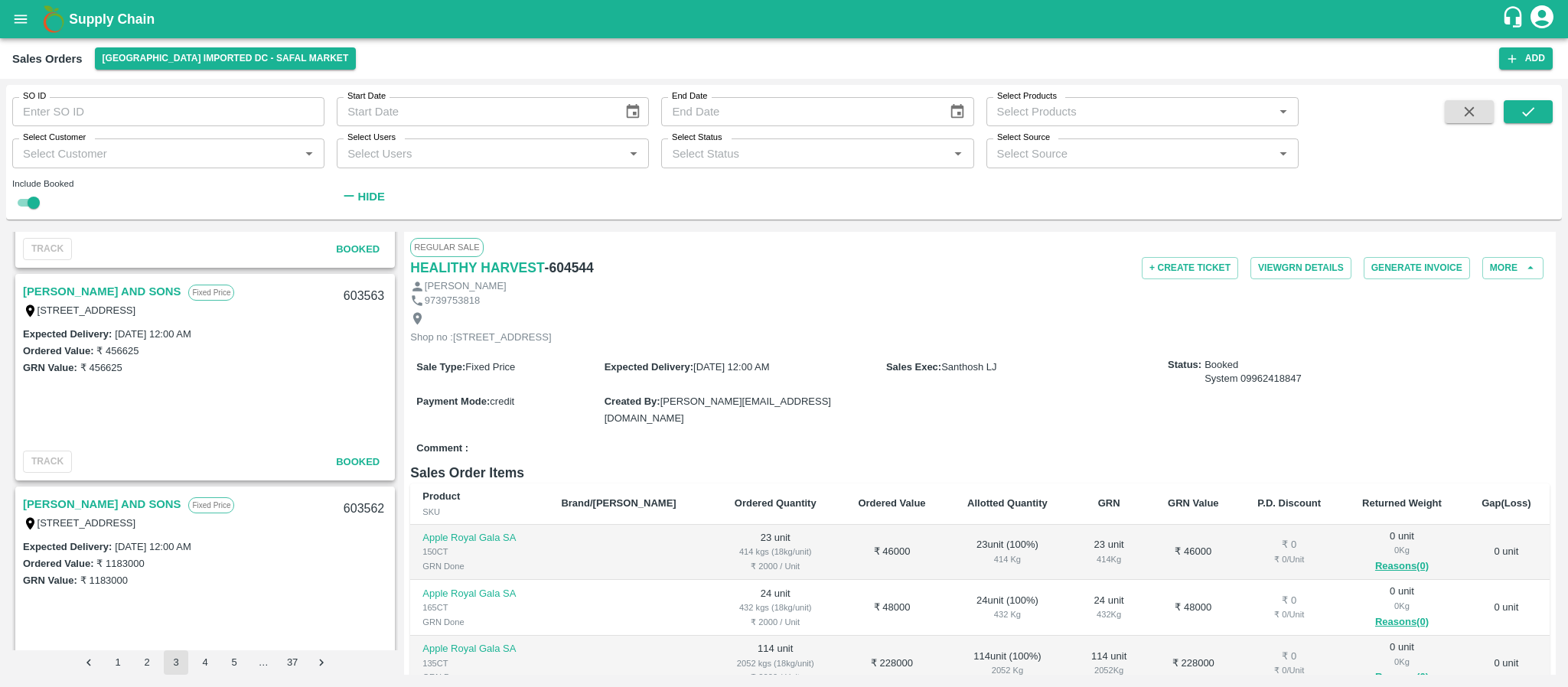
click at [127, 287] on link "MOHAMMED SAMIULLA AND SONS" at bounding box center [102, 291] width 158 height 20
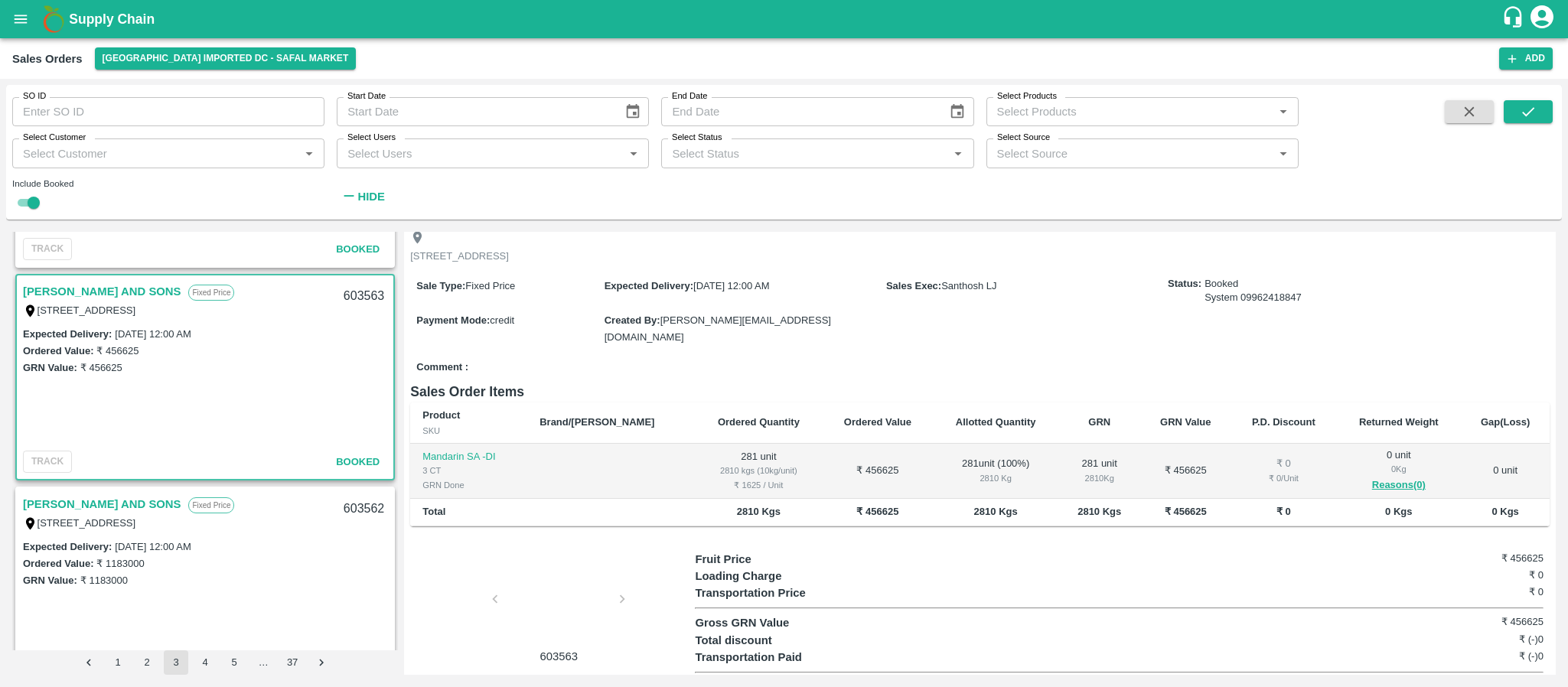
scroll to position [83, 0]
click at [707, 490] on div "₹ 1625 / Unit" at bounding box center [758, 483] width 103 height 14
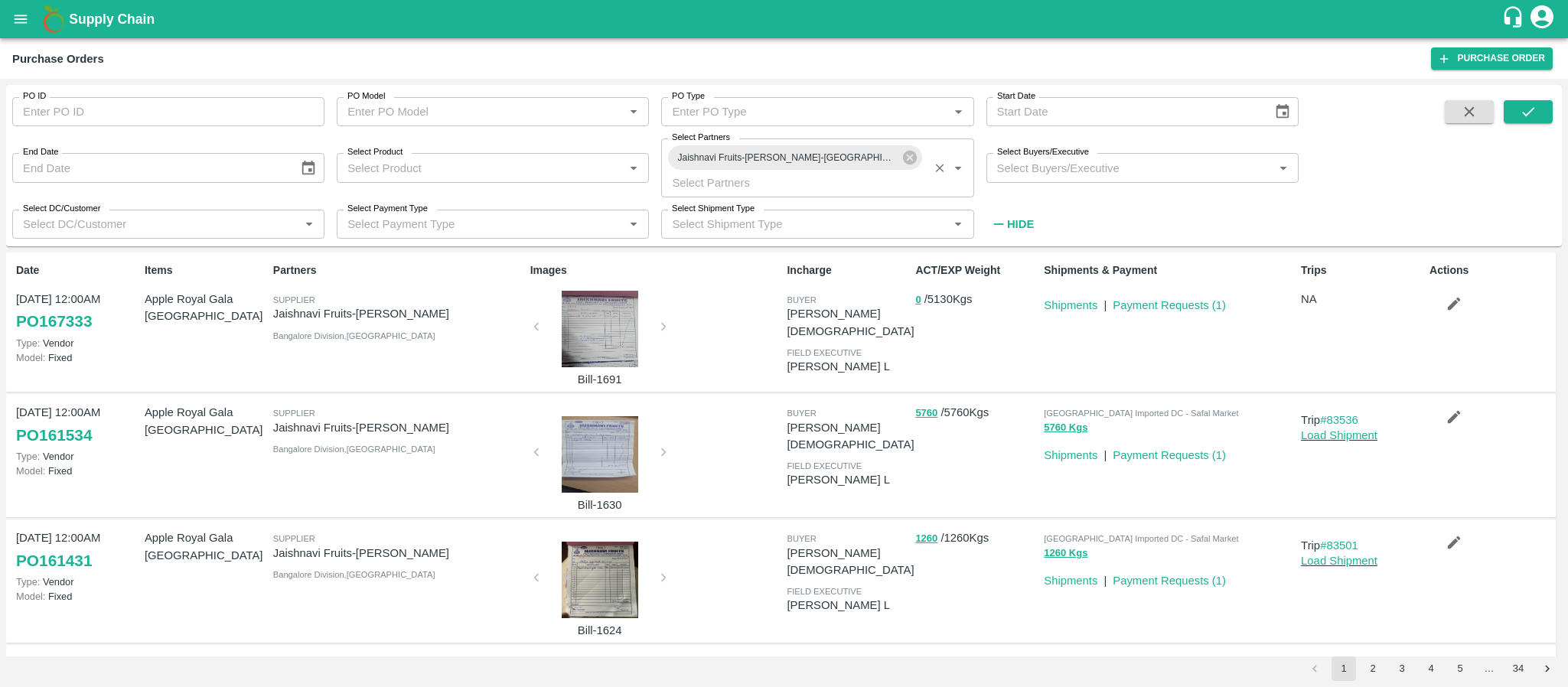
scroll to position [159, 0]
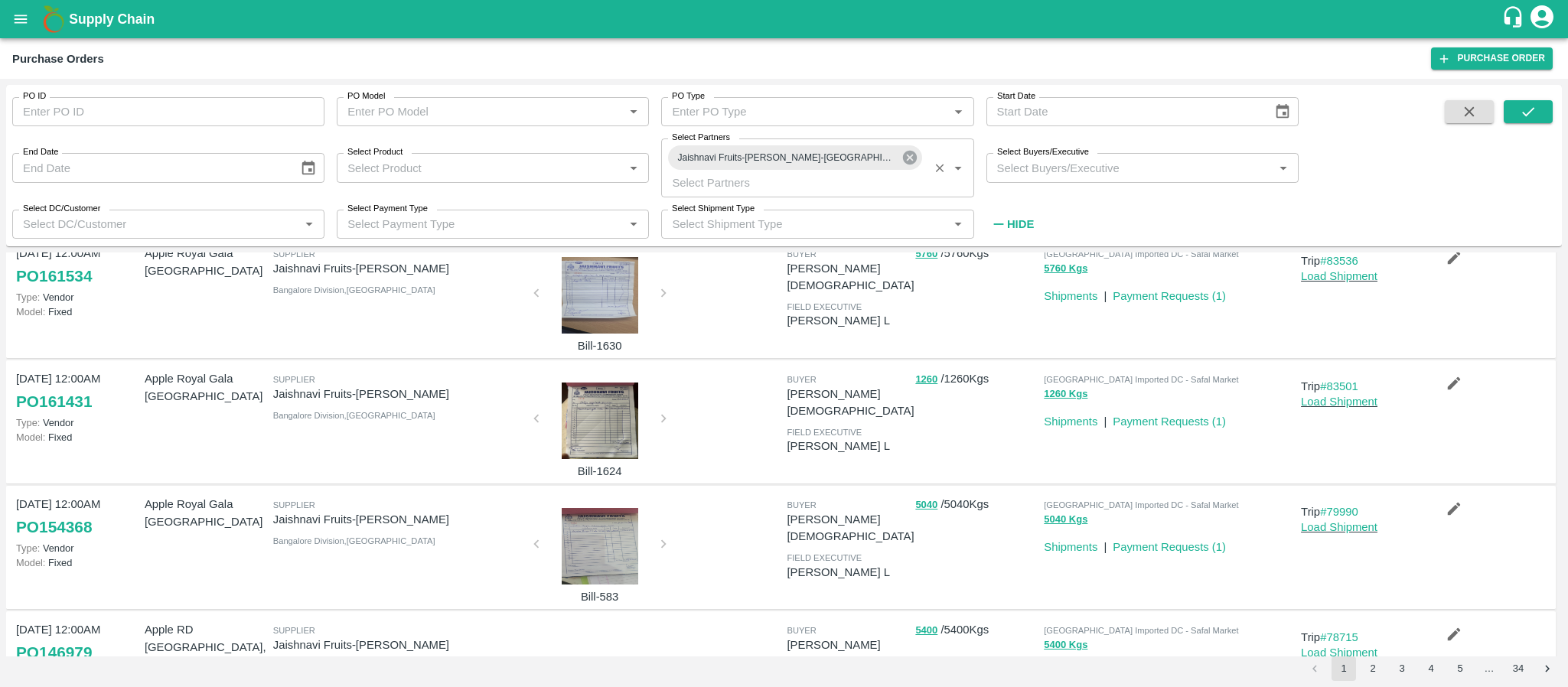
click at [909, 158] on icon at bounding box center [910, 158] width 17 height 17
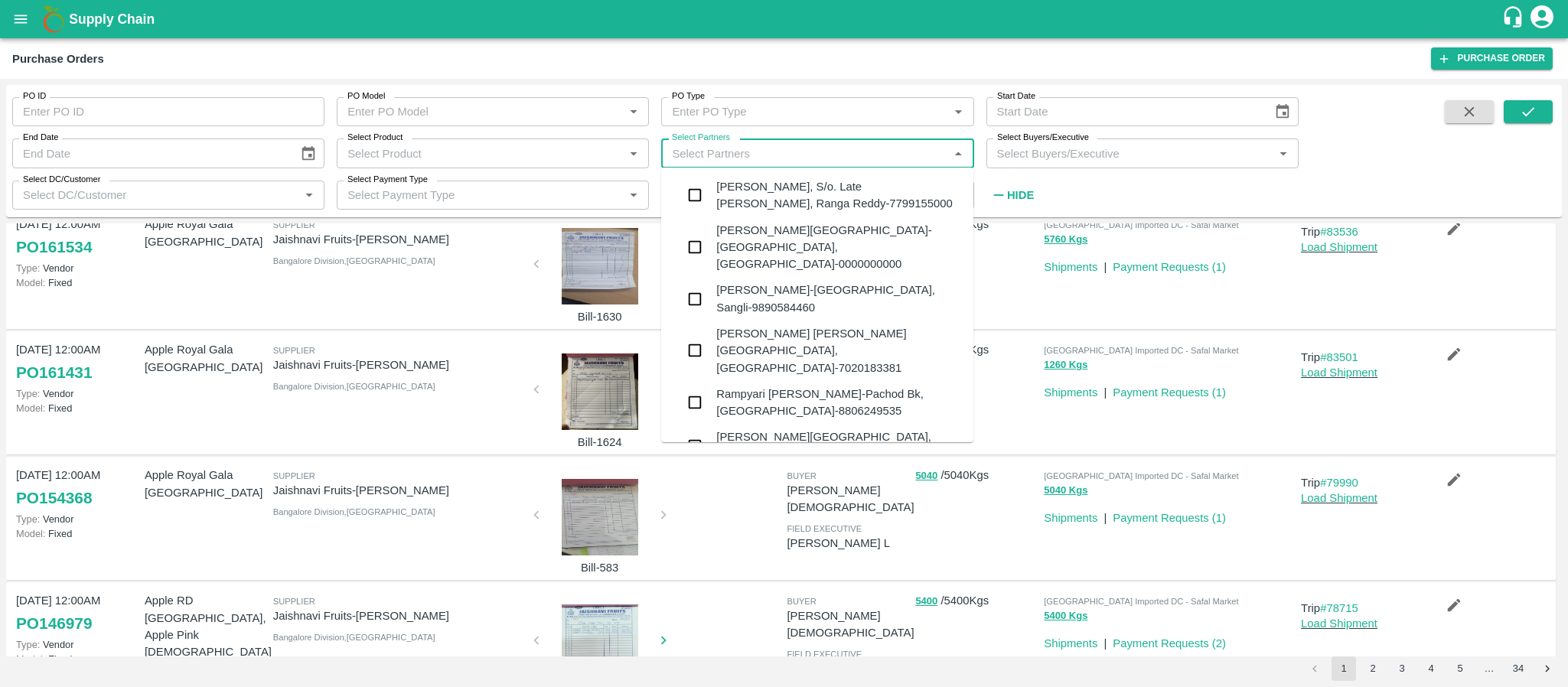
click at [880, 162] on input "Select Partners" at bounding box center [804, 152] width 278 height 20
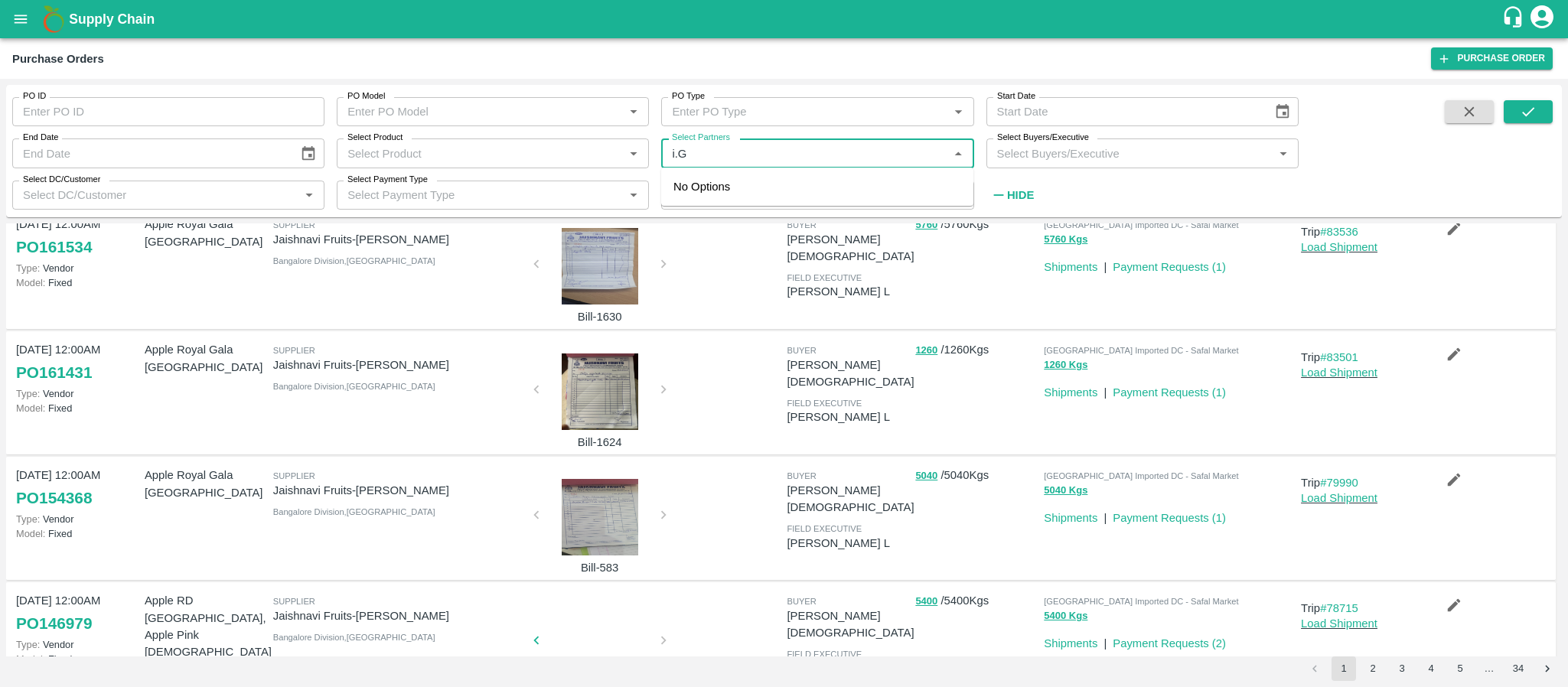
type input "i.G."
click at [739, 195] on div "I.G. INTERNATIONAL PRIVATE LIMITED [GEOGRAPHIC_DATA]-[GEOGRAPHIC_DATA], [GEOGRA…" at bounding box center [839, 204] width 245 height 52
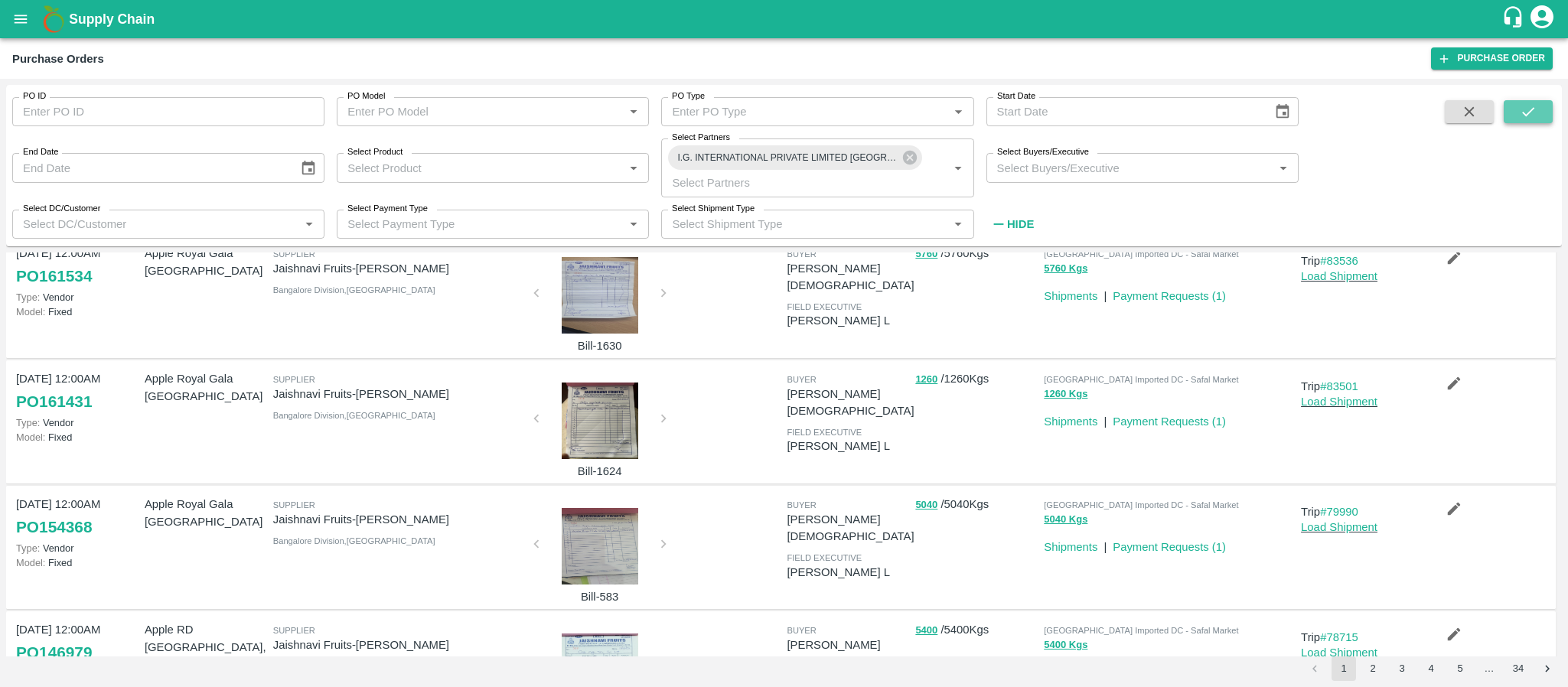
click at [1531, 109] on icon "submit" at bounding box center [1528, 112] width 17 height 17
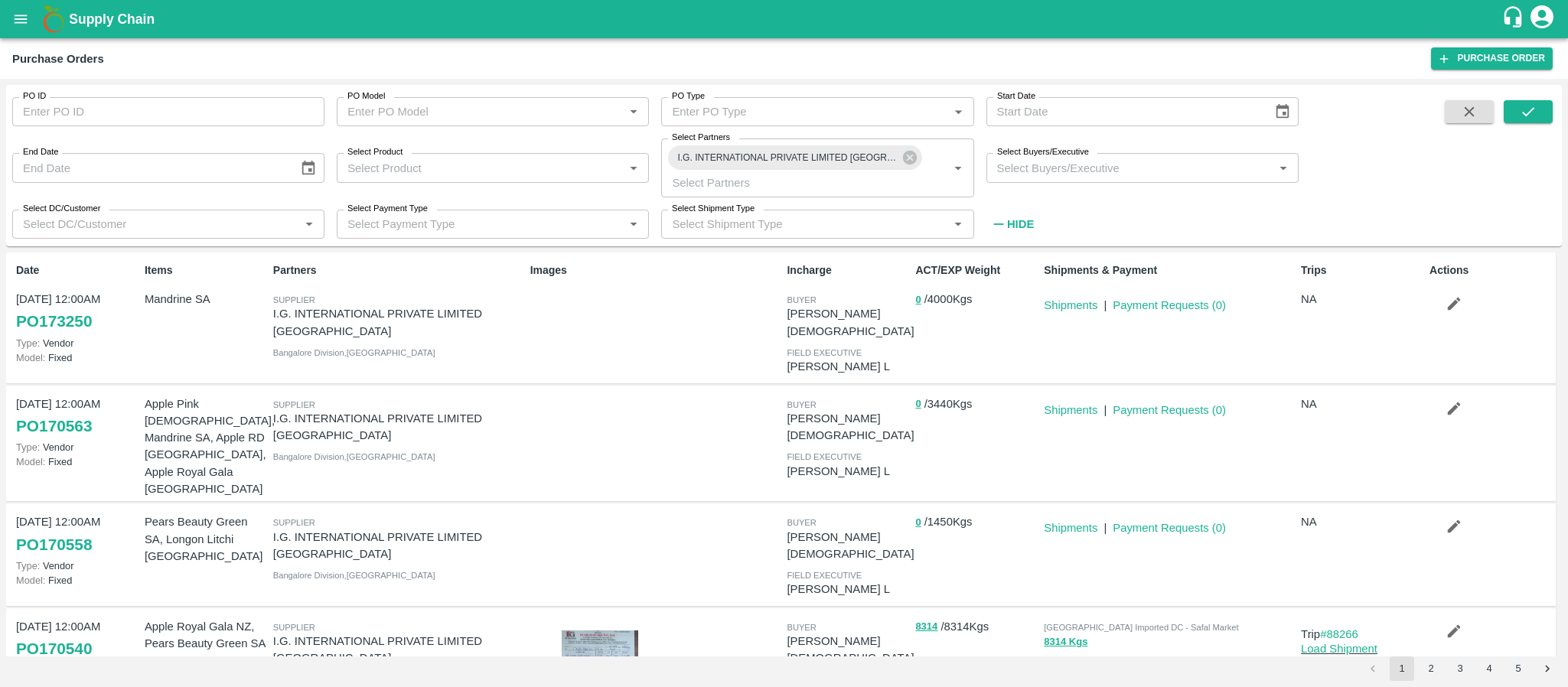
scroll to position [240, 0]
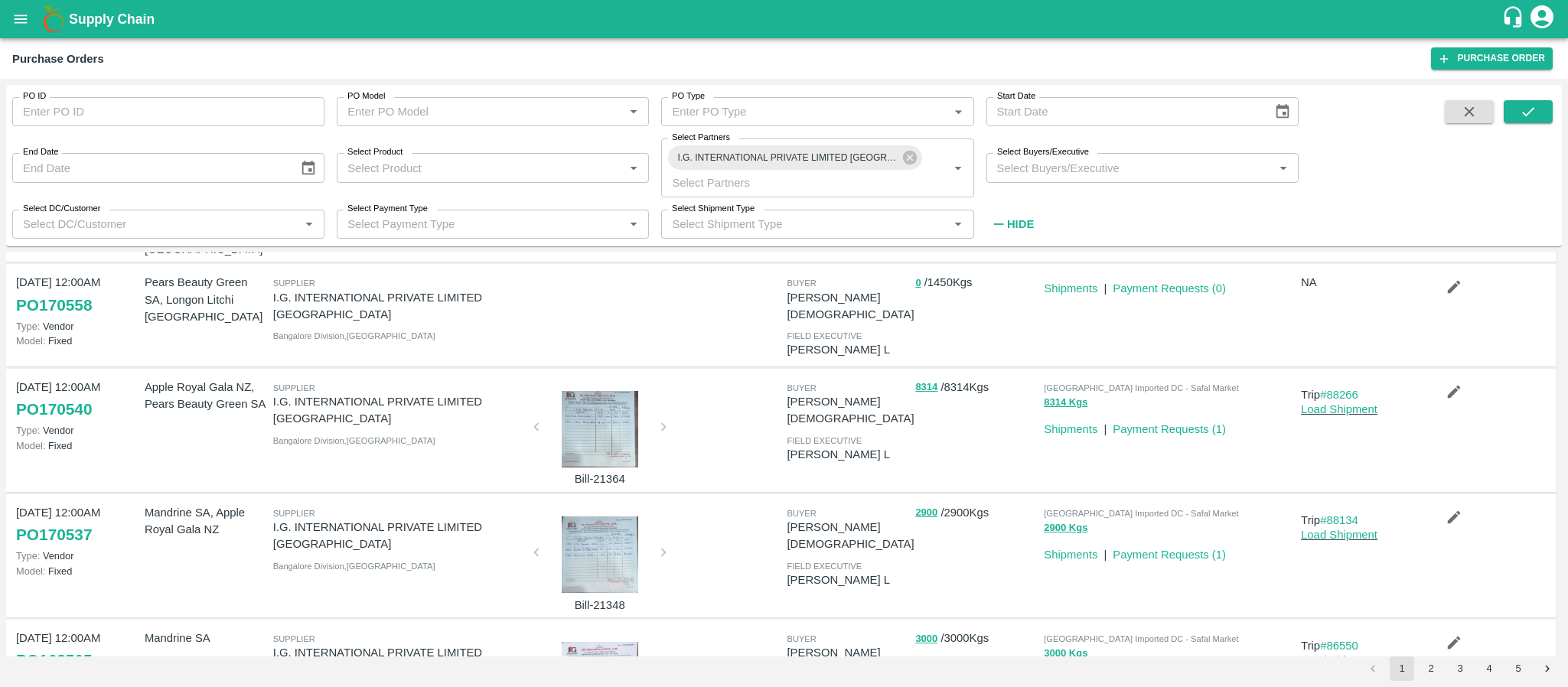
click at [570, 391] on div at bounding box center [600, 429] width 115 height 77
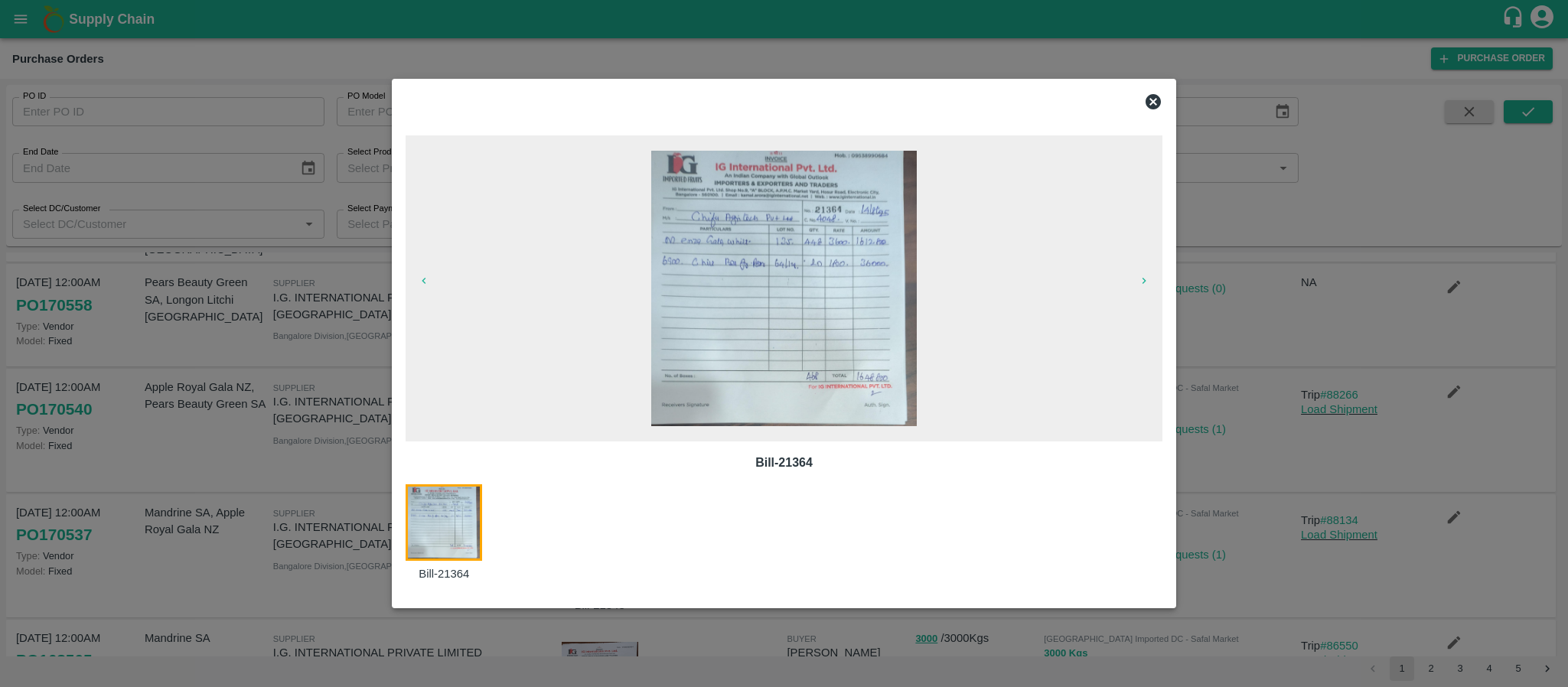
click at [1153, 101] on icon at bounding box center [1153, 102] width 19 height 19
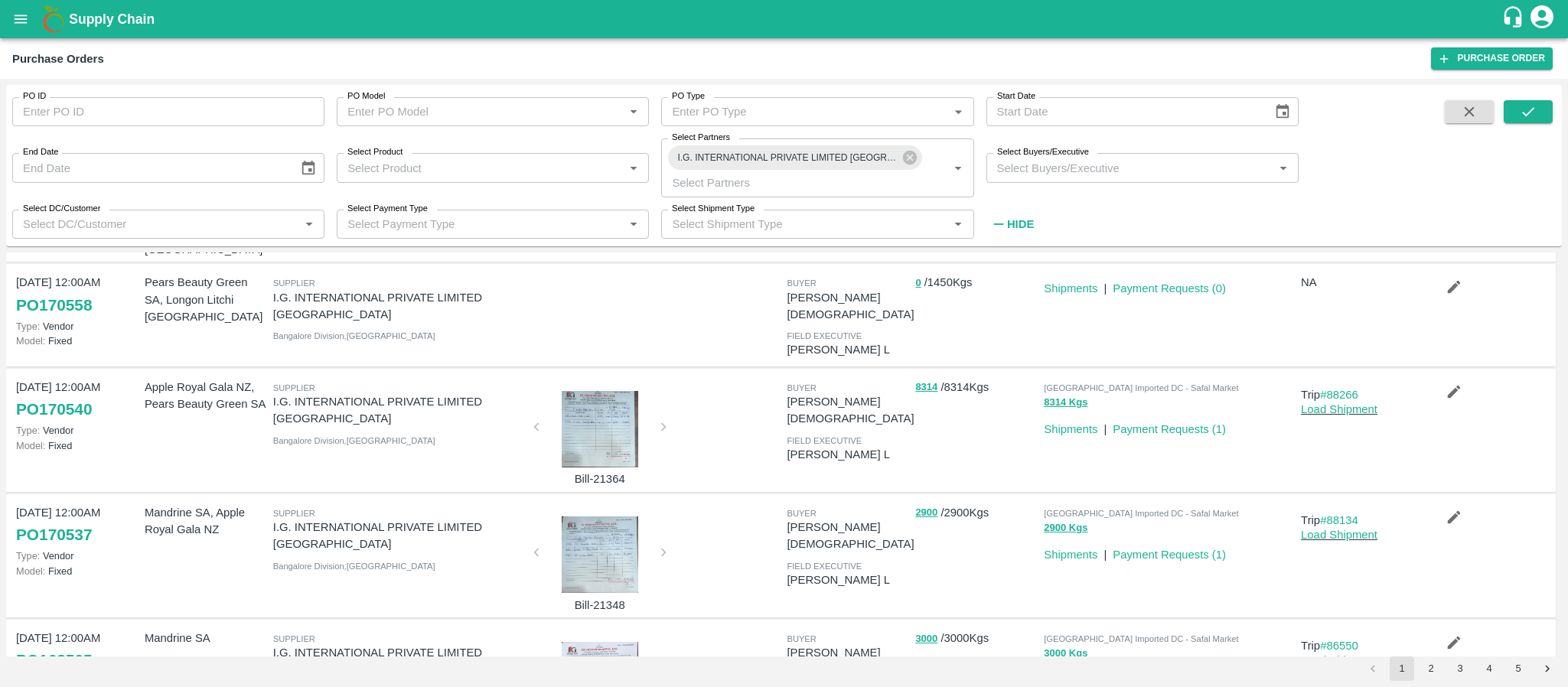
scroll to position [281, 0]
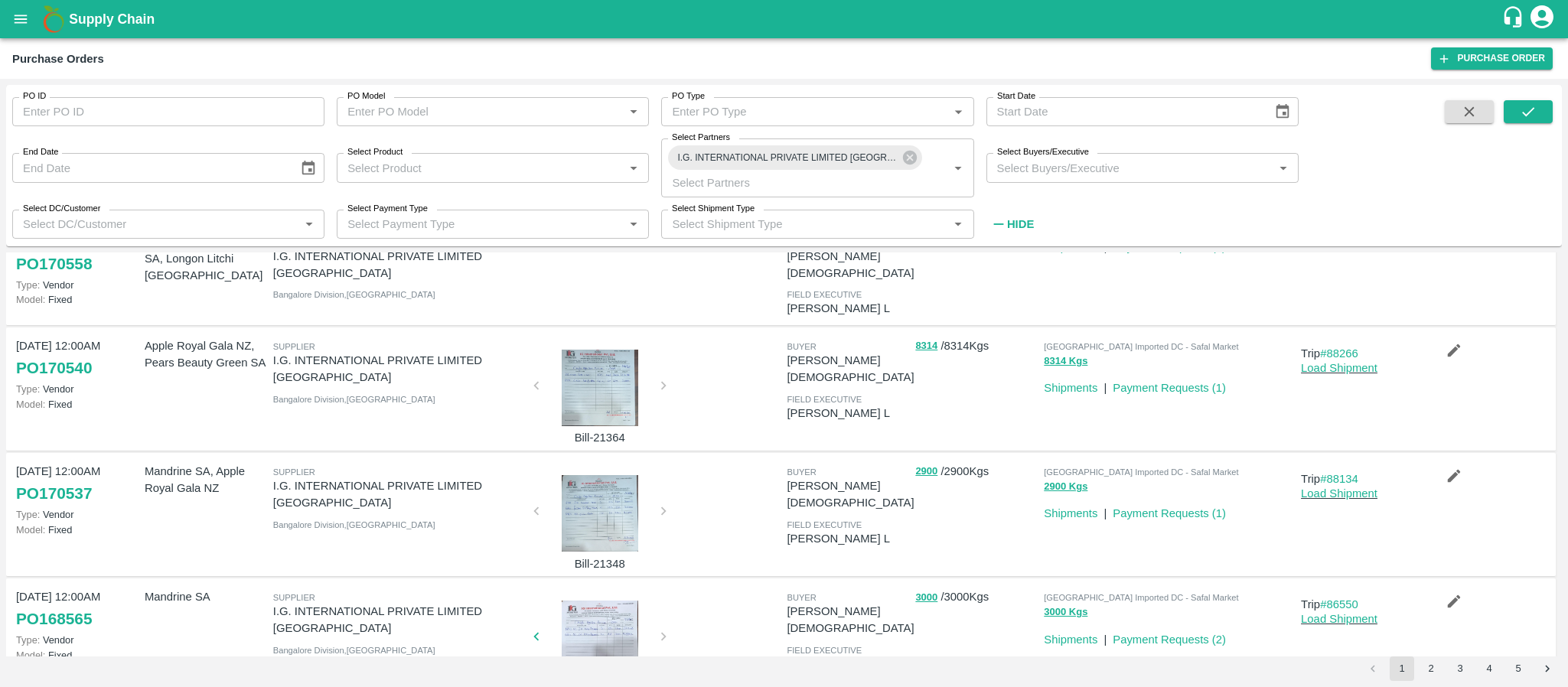
click at [613, 475] on div at bounding box center [600, 513] width 115 height 77
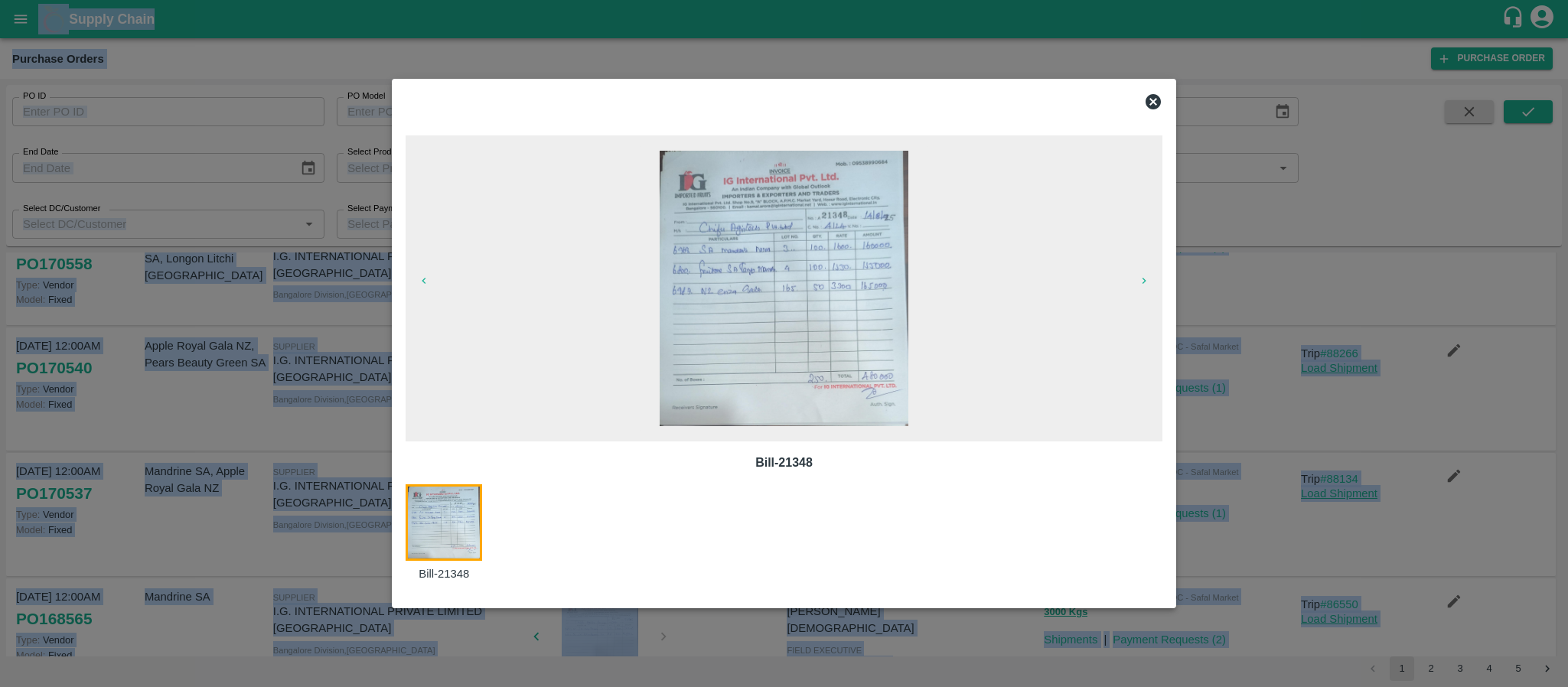
click at [613, 434] on span at bounding box center [783, 288] width 757 height 306
click at [769, 376] on img at bounding box center [784, 288] width 248 height 276
click at [1001, 180] on span at bounding box center [783, 288] width 757 height 306
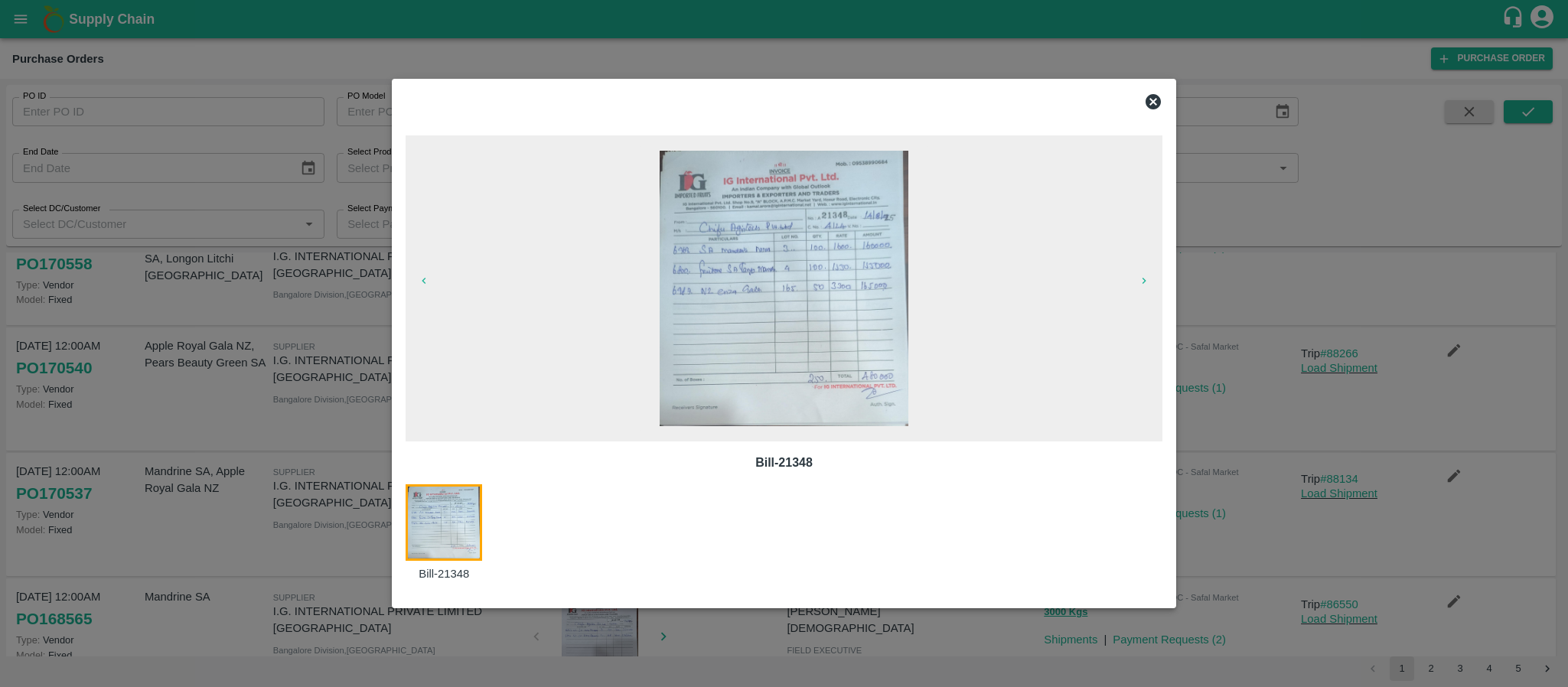
click at [1153, 104] on icon at bounding box center [1153, 102] width 16 height 16
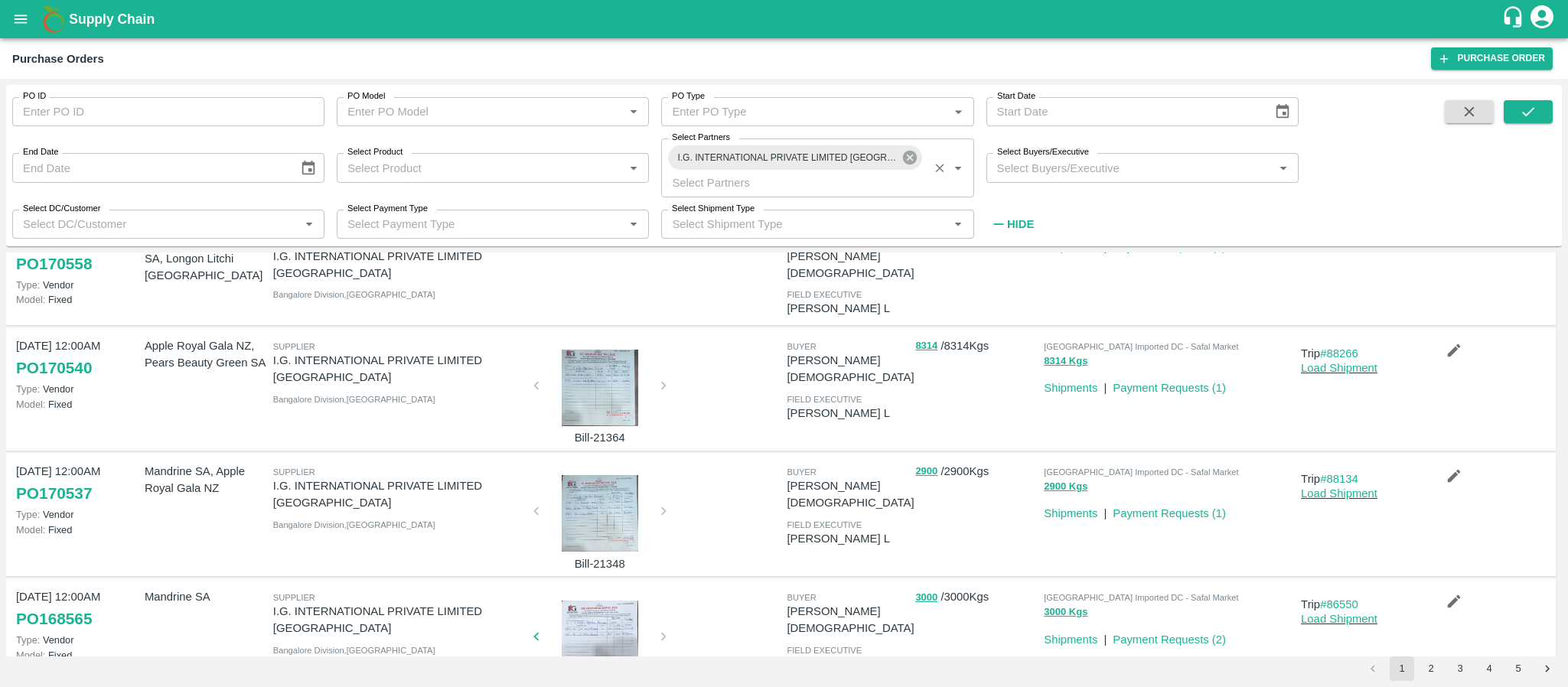
click at [909, 154] on icon at bounding box center [909, 158] width 14 height 14
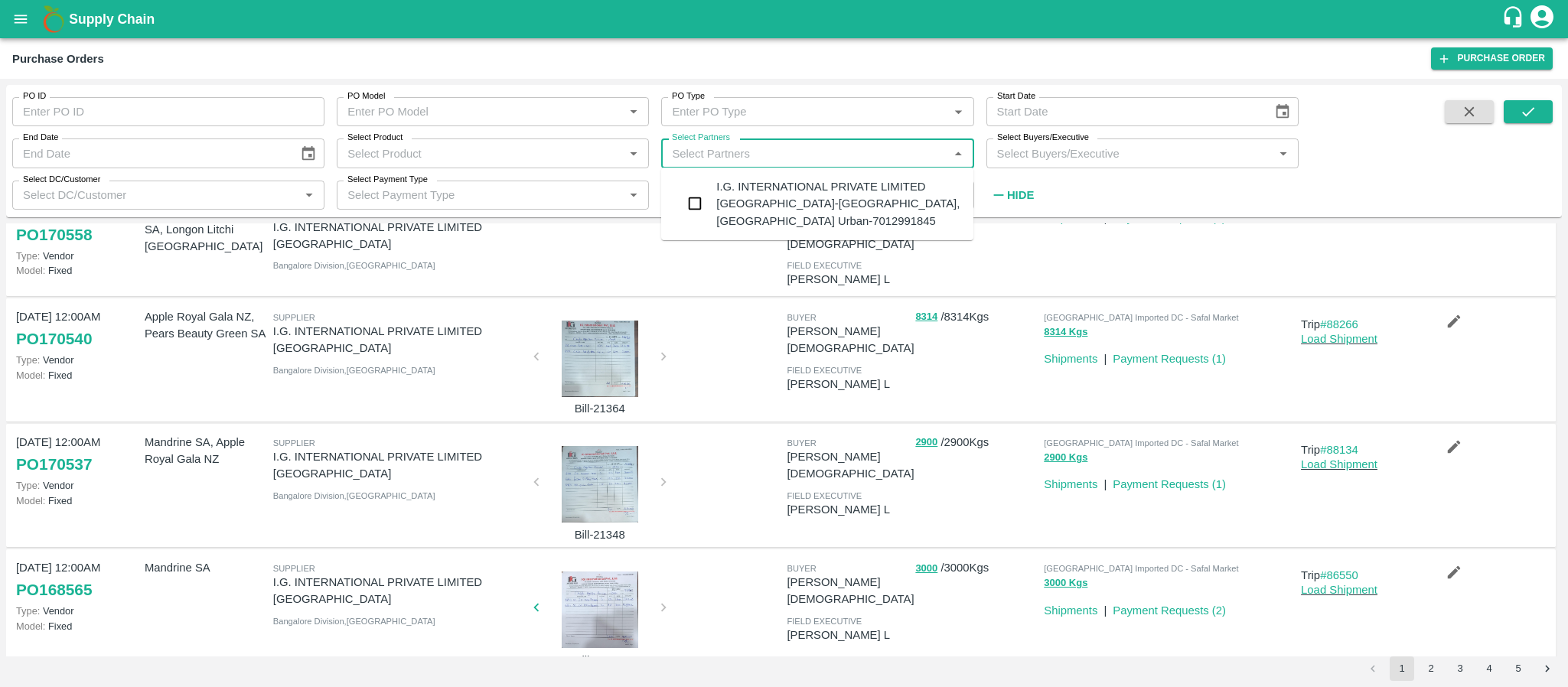
click at [843, 156] on input "Select Partners" at bounding box center [804, 152] width 278 height 20
type input "HAJI FRUIT"
click at [697, 194] on input "checkbox" at bounding box center [694, 193] width 30 height 30
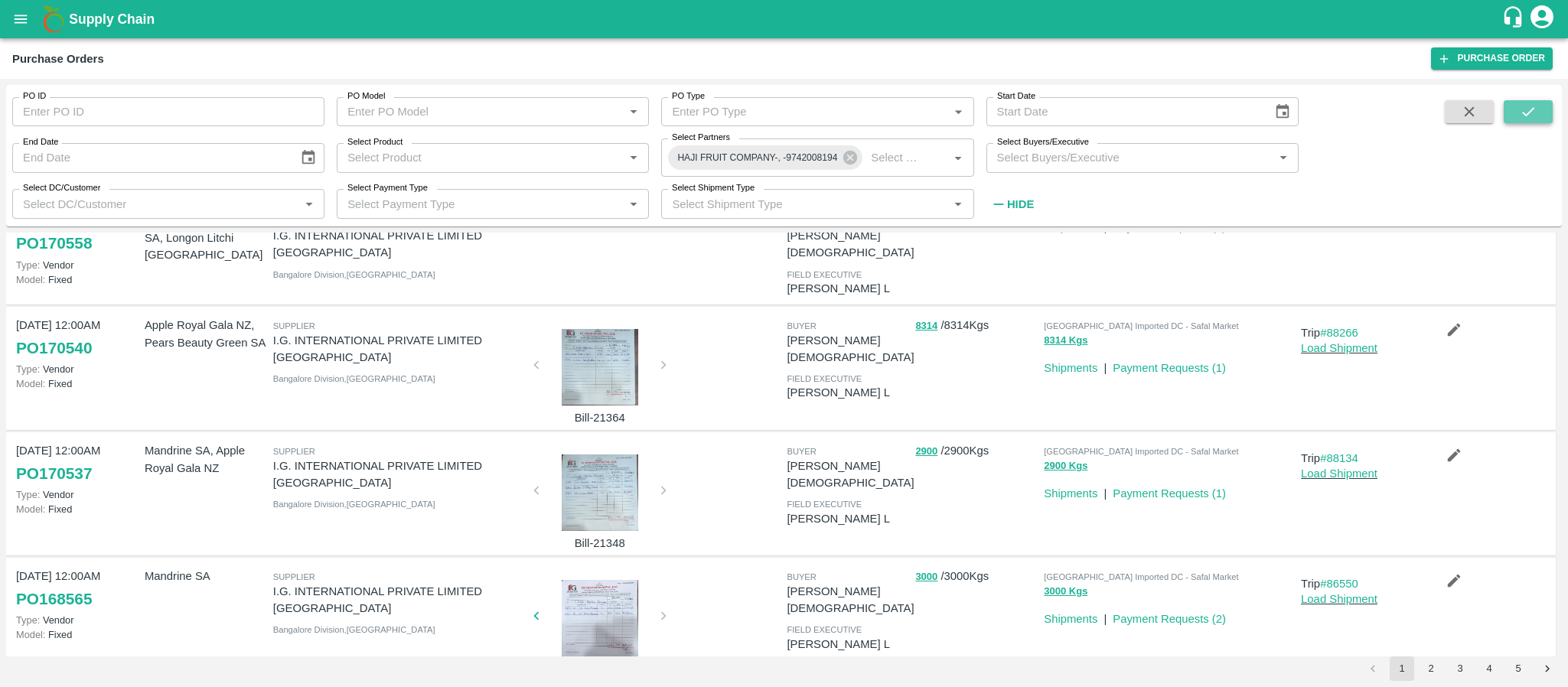
click at [1516, 117] on button "submit" at bounding box center [1527, 111] width 49 height 23
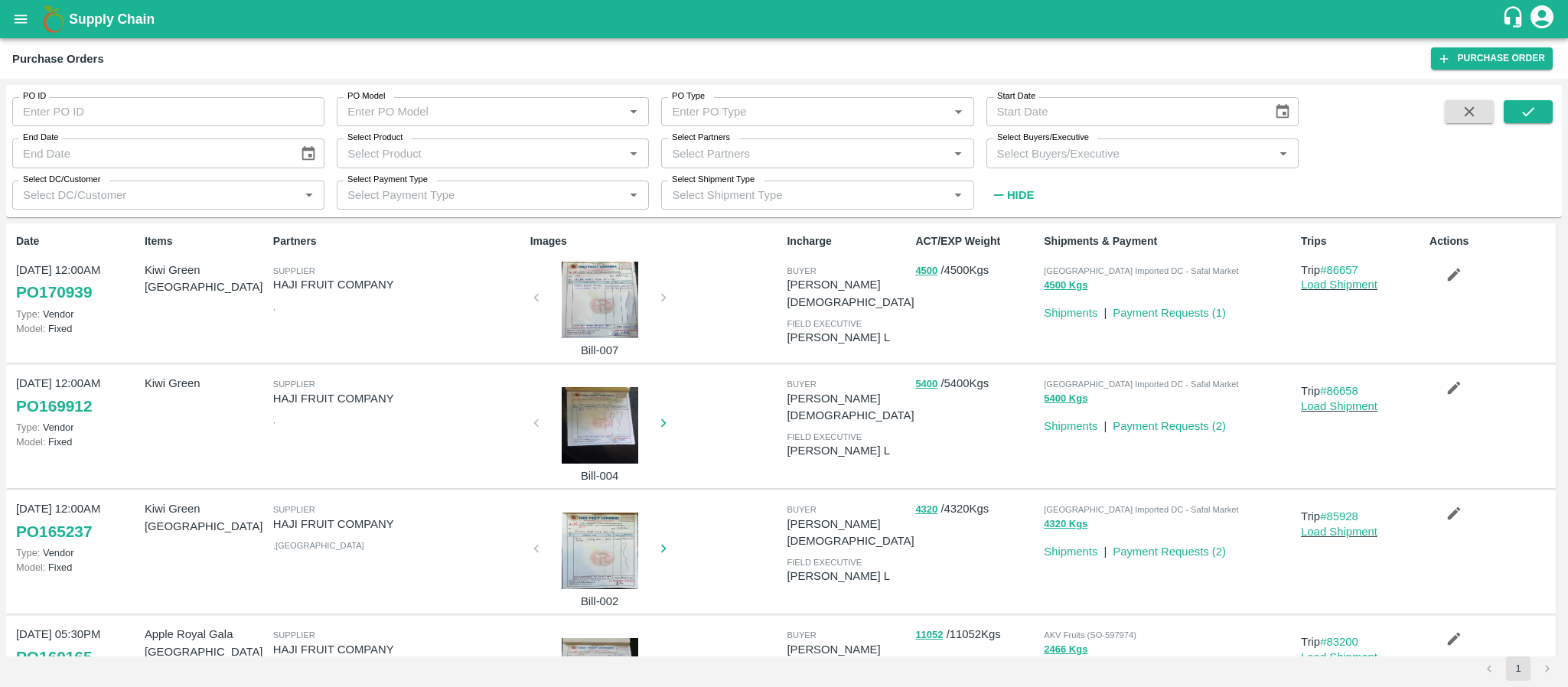
click at [587, 326] on div at bounding box center [600, 300] width 115 height 77
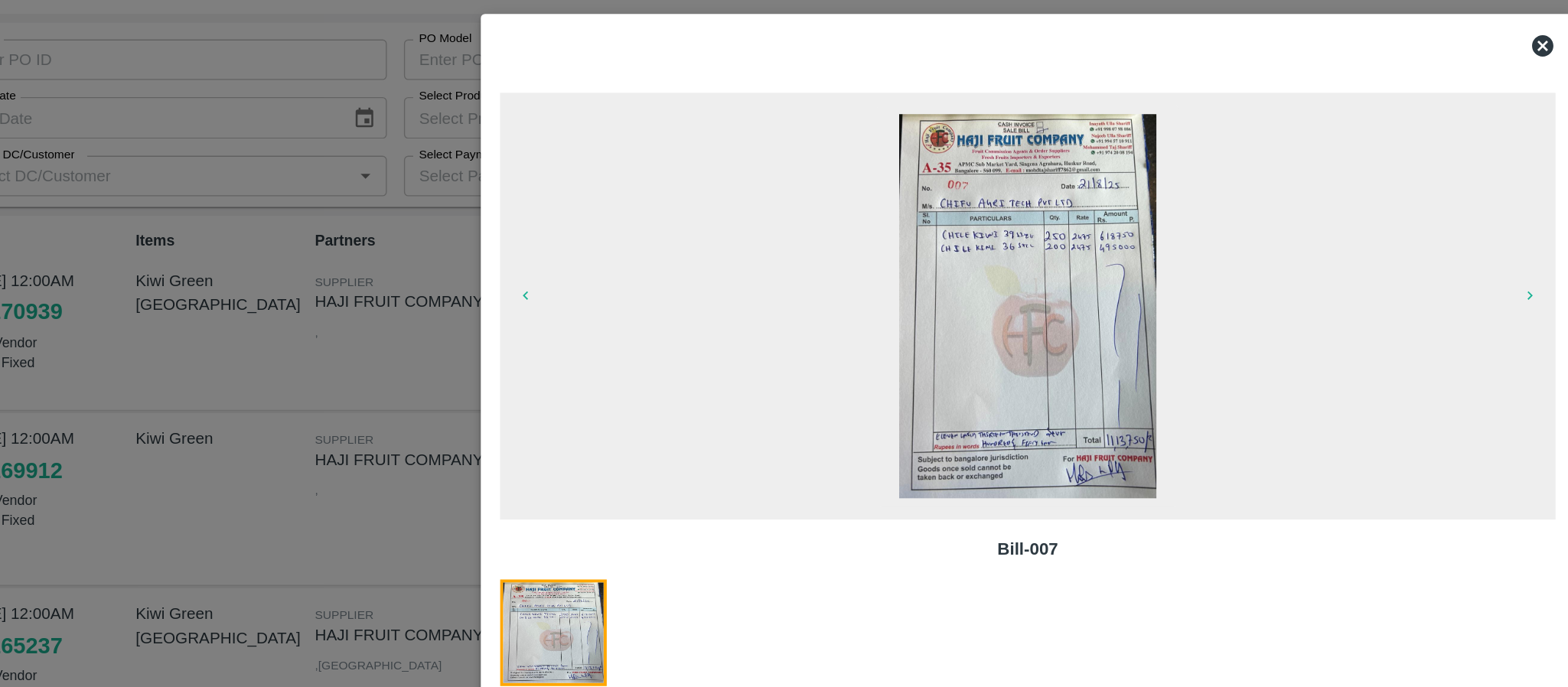
click at [1156, 96] on icon at bounding box center [1153, 102] width 16 height 16
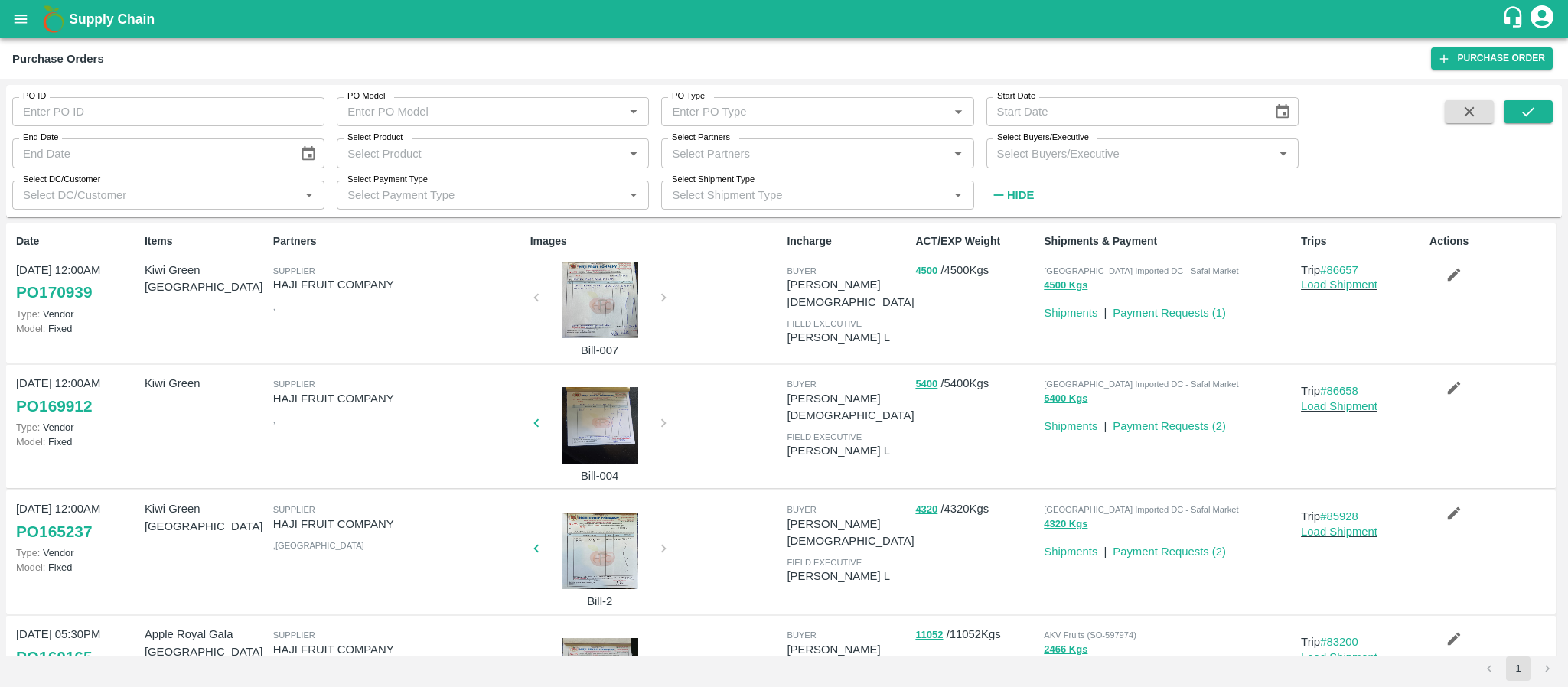
click at [618, 400] on div at bounding box center [600, 425] width 115 height 77
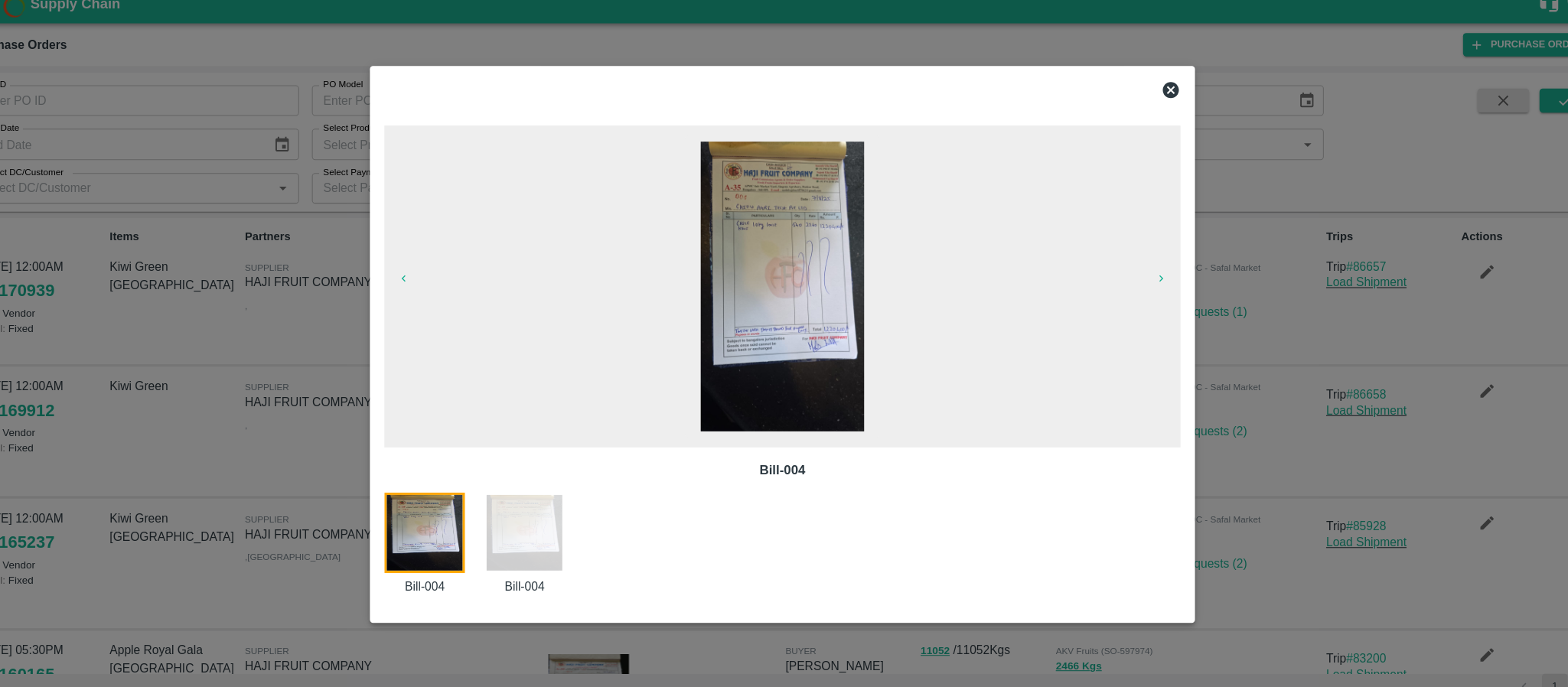
click at [1156, 103] on icon at bounding box center [1153, 102] width 16 height 16
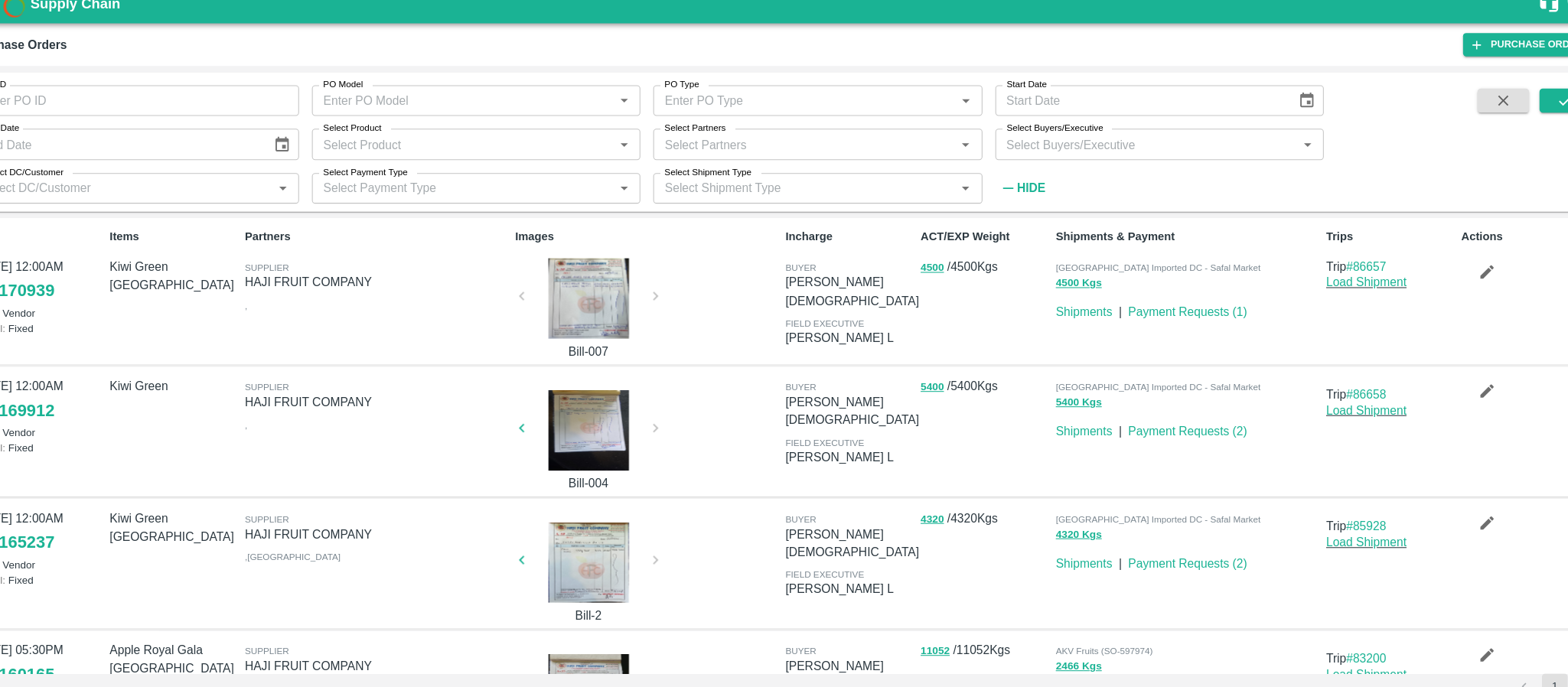
click at [586, 548] on div at bounding box center [600, 550] width 115 height 77
